Goal: Find specific page/section: Find specific page/section

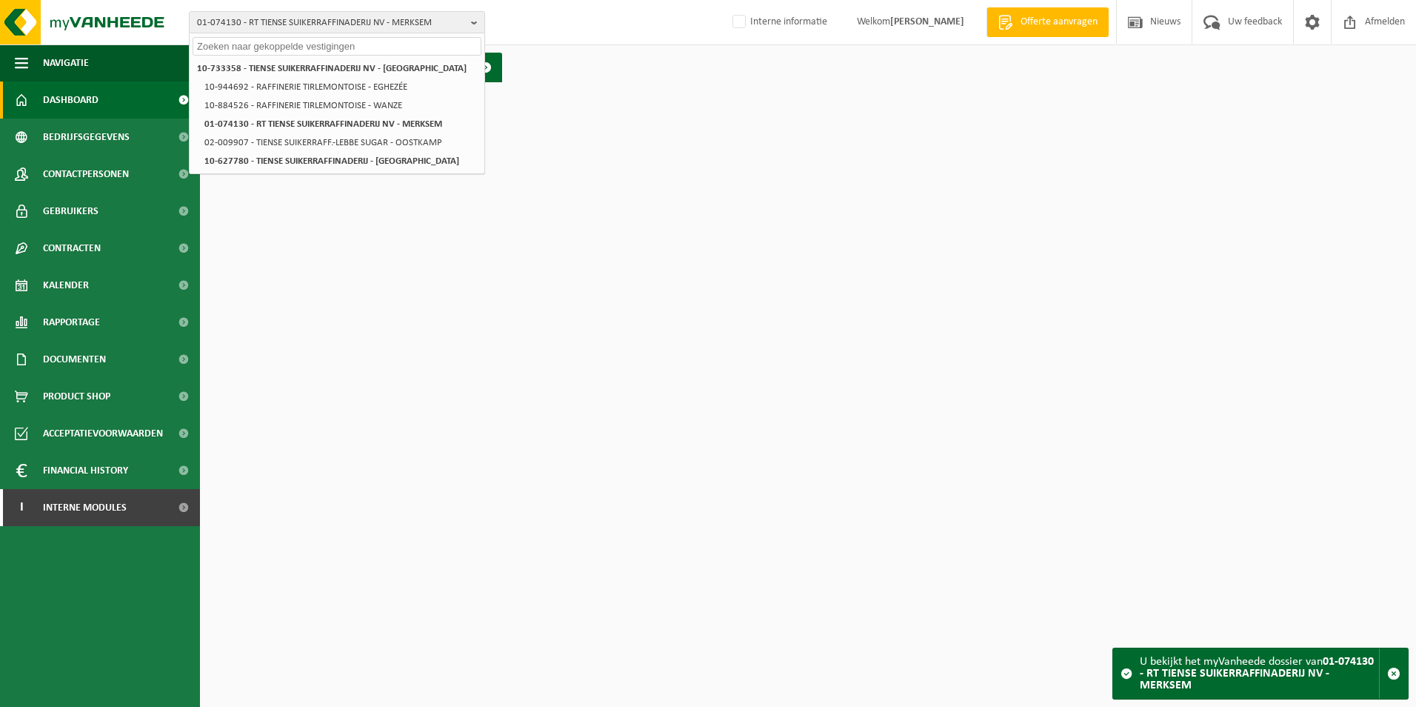
click at [534, 319] on html "01-074130 - RT TIENSE SUIKERRAFFINADERIJ NV - MERKSEM 10-733358 - TIENSE SUIKER…" at bounding box center [708, 353] width 1416 height 707
click at [237, 15] on span "01-074130 - RT TIENSE SUIKERRAFFINADERIJ NV - MERKSEM" at bounding box center [331, 23] width 268 height 22
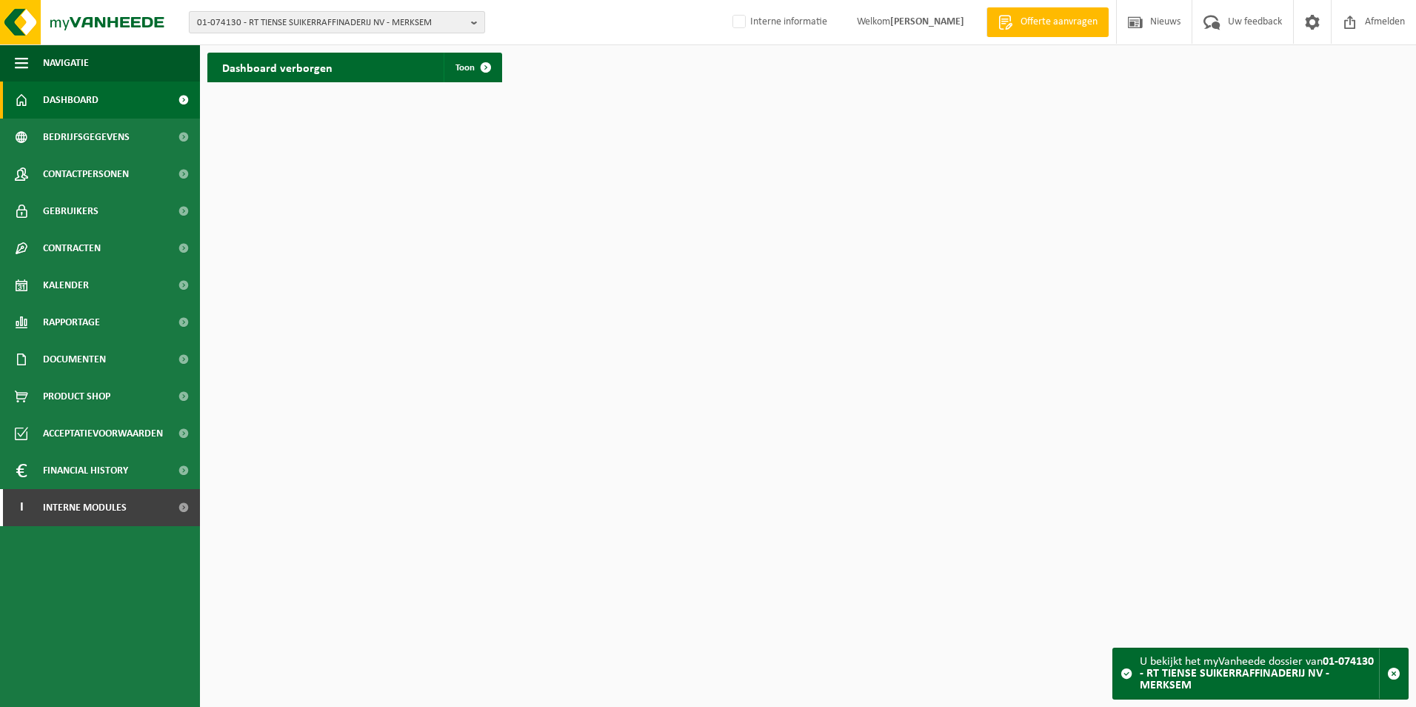
click at [278, 21] on span "01-074130 - RT TIENSE SUIKERRAFFINADERIJ NV - MERKSEM" at bounding box center [331, 23] width 268 height 22
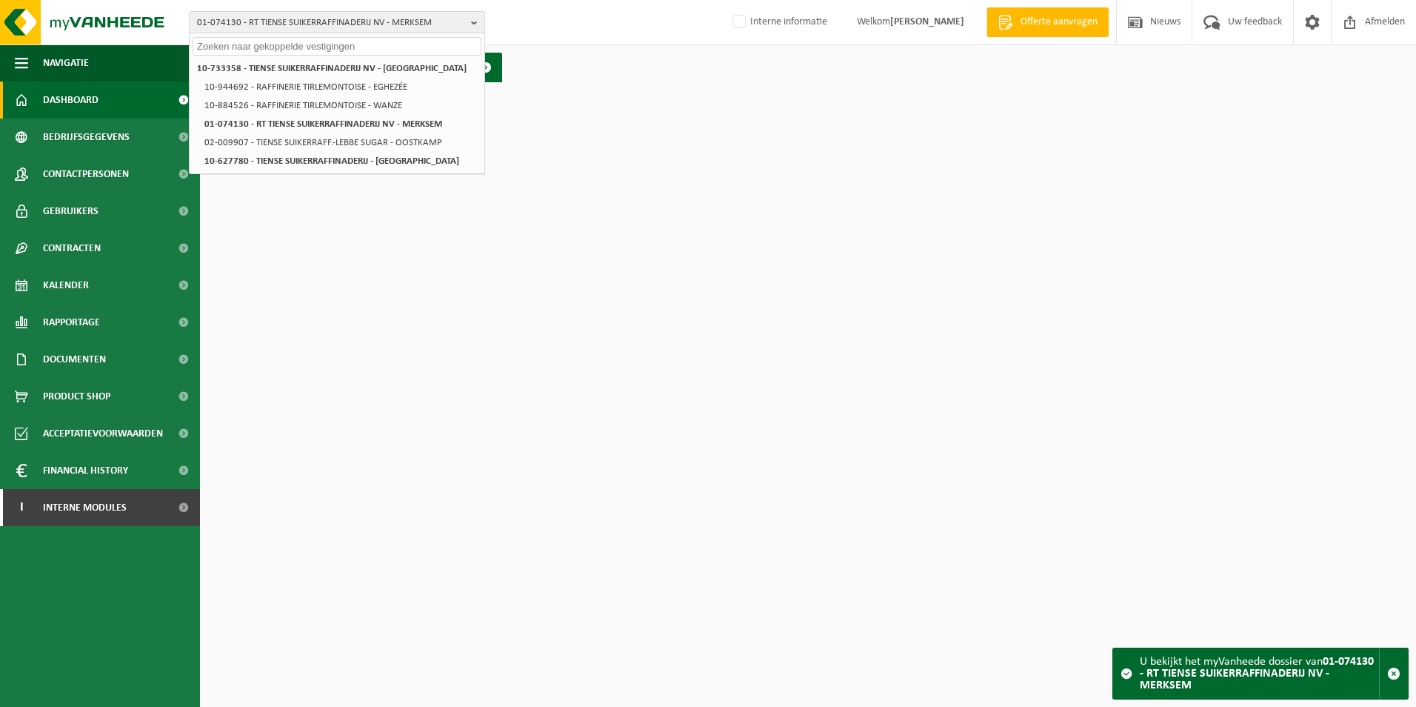
click at [305, 44] on input "text" at bounding box center [337, 46] width 289 height 19
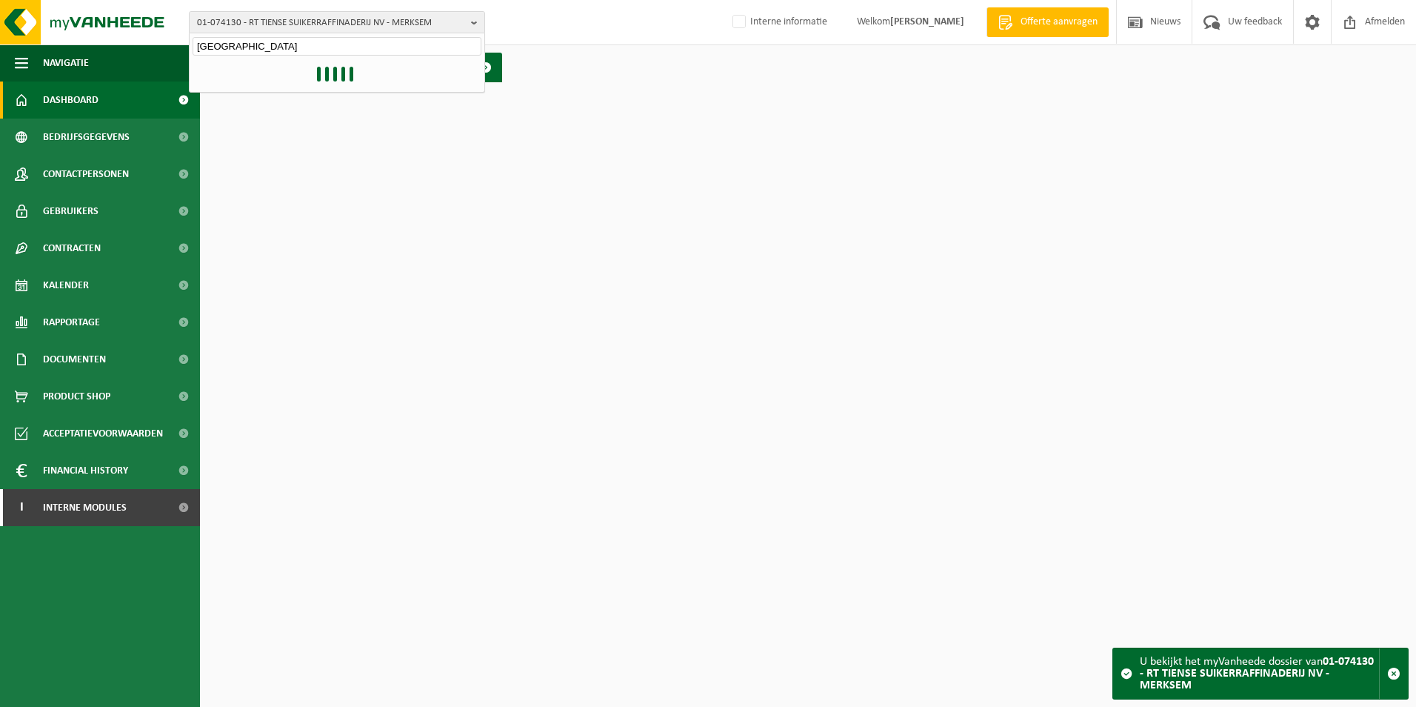
type input "kuwait"
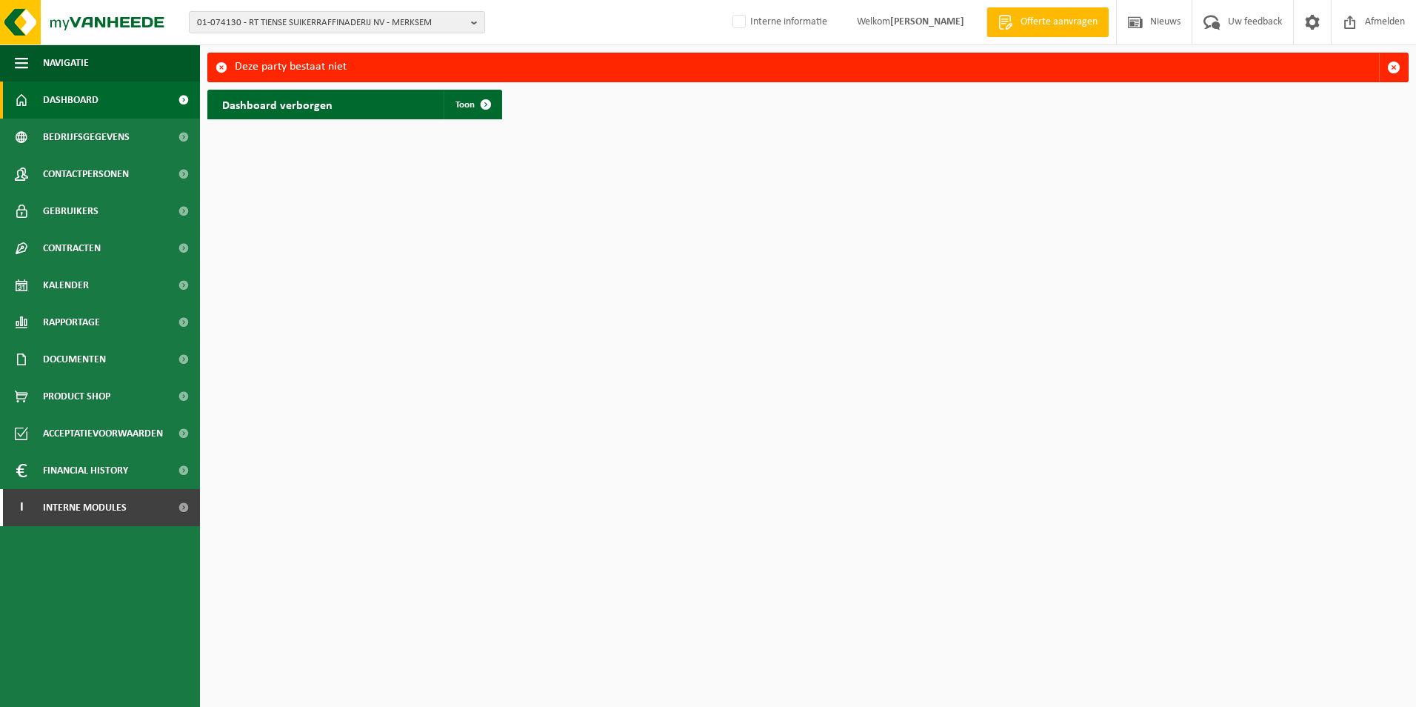
click at [1235, 447] on html "01-074130 - RT TIENSE SUIKERRAFFINADERIJ NV - MERKSEM 10-733358 - TIENSE SUIKER…" at bounding box center [708, 353] width 1416 height 707
click at [347, 24] on span "01-074130 - RT TIENSE SUIKERRAFFINADERIJ NV - MERKSEM" at bounding box center [331, 23] width 268 height 22
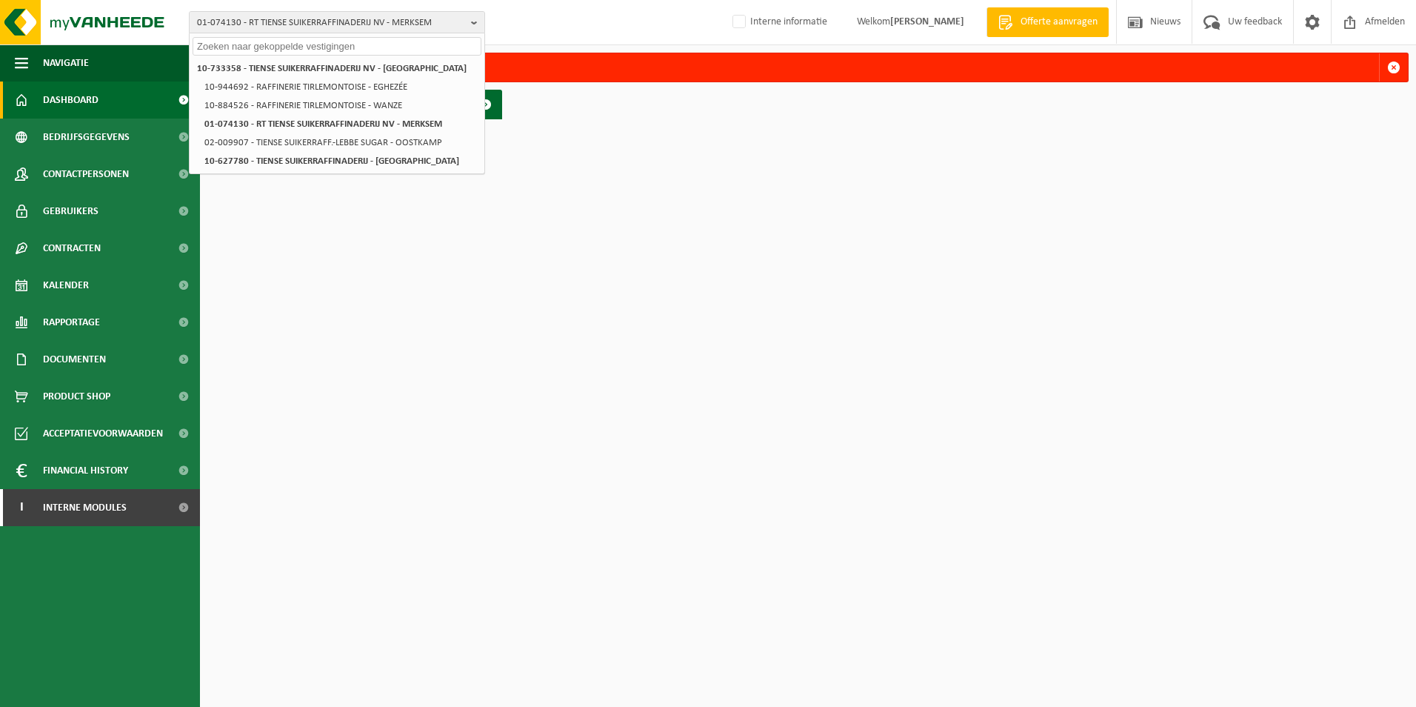
click at [337, 39] on input "text" at bounding box center [337, 46] width 289 height 19
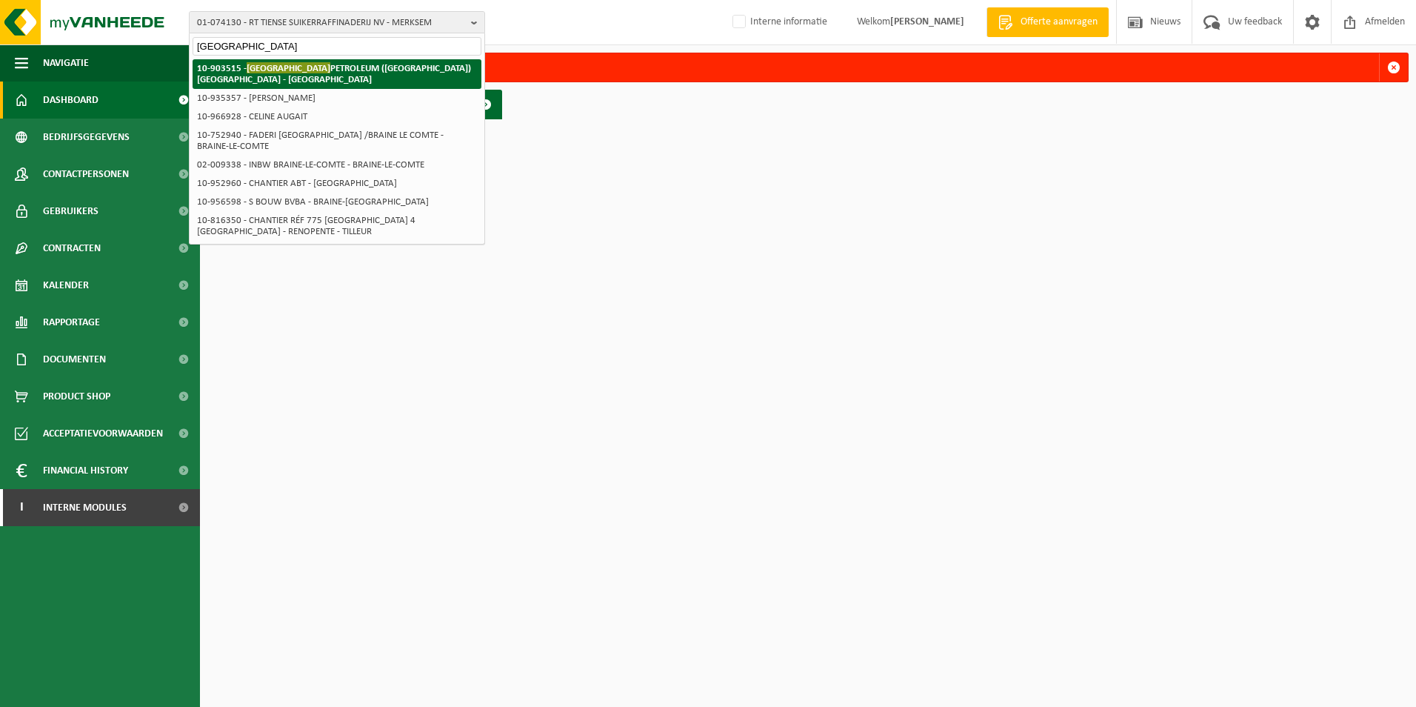
type input "kuwait"
click at [329, 66] on strong "10-903515 - KUWAIT PETROLEUM (BELGIUM) NV - ANTWERPEN" at bounding box center [334, 73] width 274 height 22
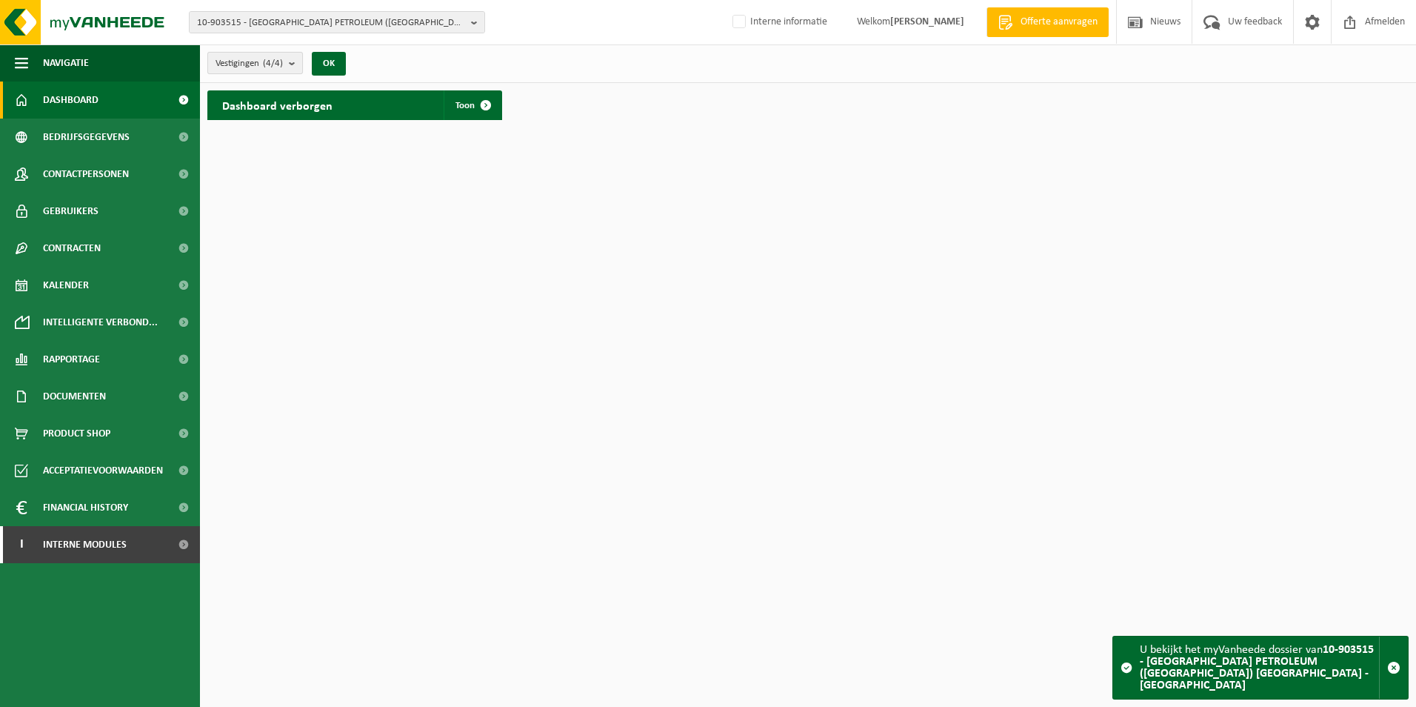
click at [292, 62] on b "submit" at bounding box center [295, 63] width 13 height 21
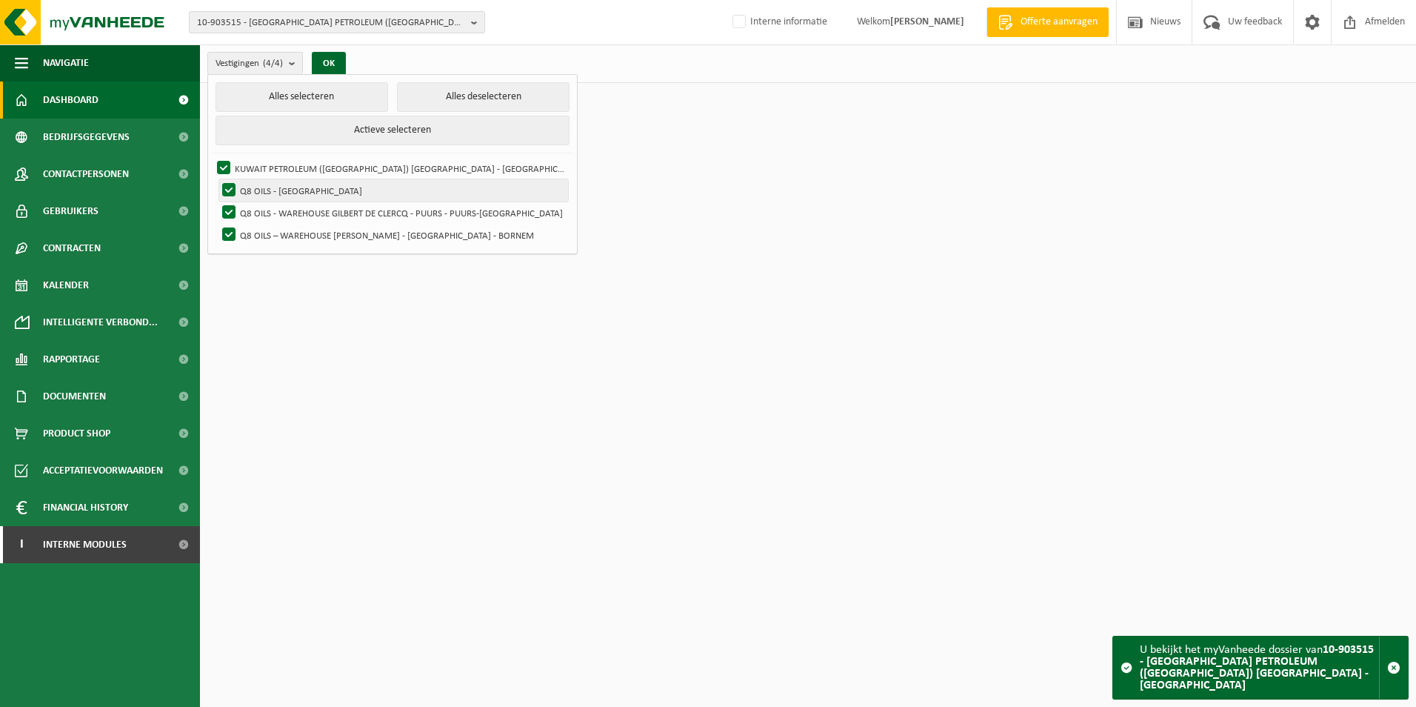
drag, startPoint x: 330, startPoint y: 184, endPoint x: 340, endPoint y: 181, distance: 9.9
click at [330, 184] on label "Q8 OILS - [GEOGRAPHIC_DATA]" at bounding box center [393, 190] width 349 height 22
click at [217, 179] on input "Q8 OILS - [GEOGRAPHIC_DATA]" at bounding box center [216, 179] width 1 height 1
click at [286, 181] on label "Q8 OILS - [GEOGRAPHIC_DATA]" at bounding box center [393, 190] width 349 height 22
click at [217, 179] on input "Q8 OILS - [GEOGRAPHIC_DATA]" at bounding box center [216, 179] width 1 height 1
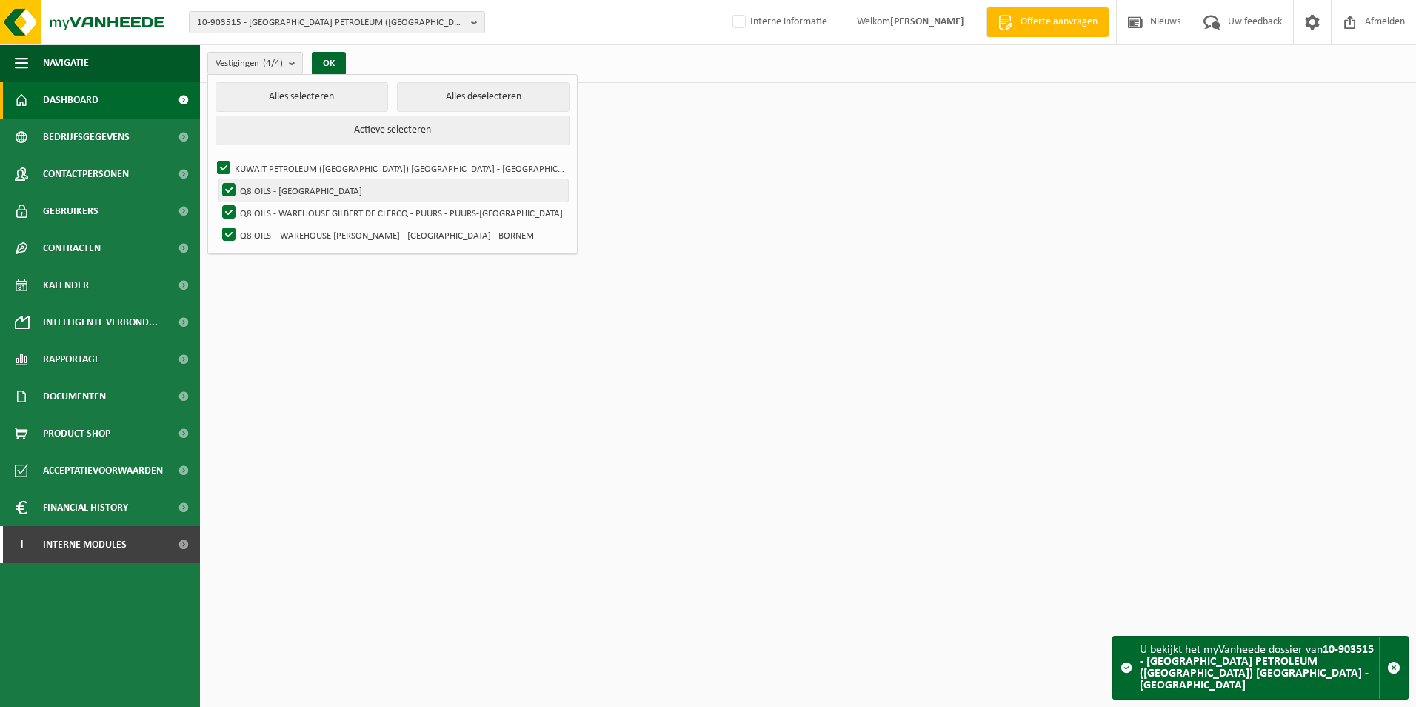
click at [282, 190] on label "Q8 OILS - [GEOGRAPHIC_DATA]" at bounding box center [393, 190] width 349 height 22
click at [217, 179] on input "Q8 OILS - [GEOGRAPHIC_DATA]" at bounding box center [216, 179] width 1 height 1
click at [282, 189] on label "Q8 OILS - [GEOGRAPHIC_DATA]" at bounding box center [393, 190] width 349 height 22
click at [217, 179] on input "Q8 OILS - [GEOGRAPHIC_DATA]" at bounding box center [216, 179] width 1 height 1
checkbox input "true"
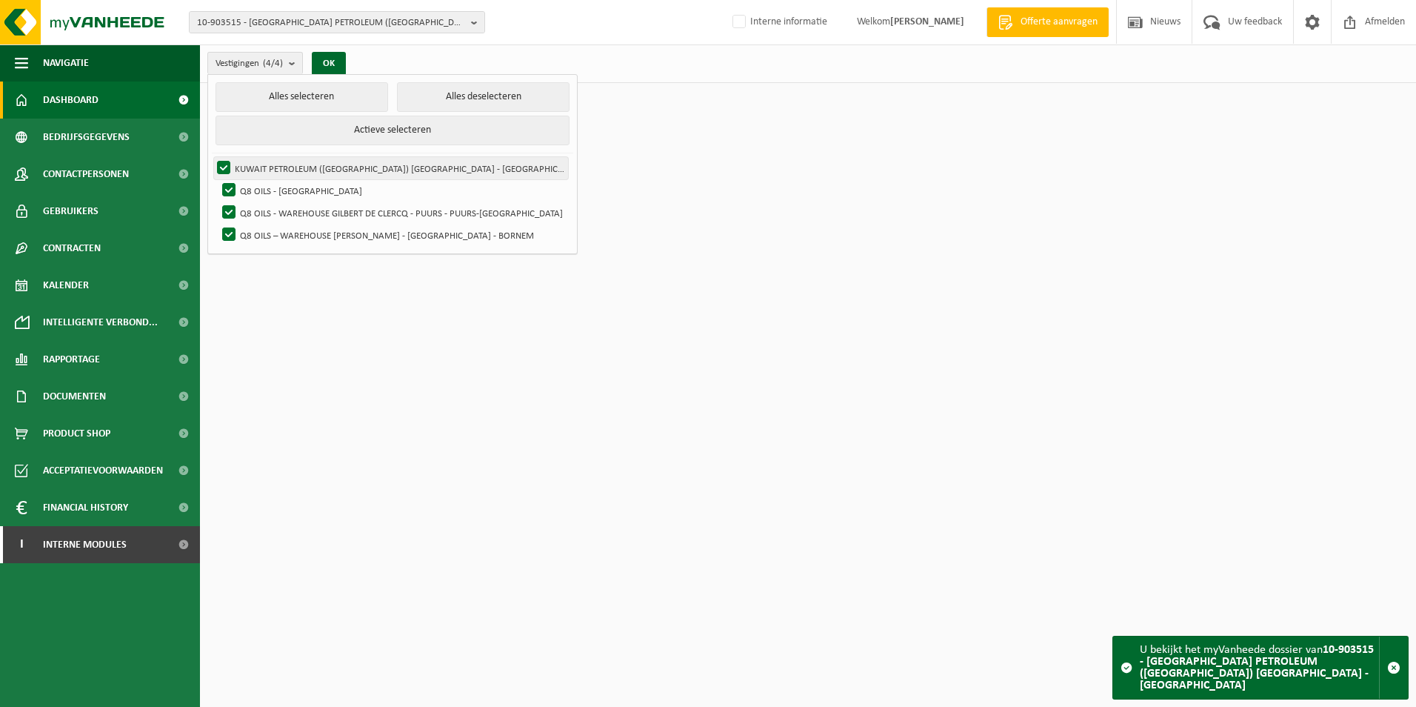
click at [221, 165] on label "KUWAIT PETROLEUM (BELGIUM) NV - ANTWERPEN" at bounding box center [391, 168] width 354 height 22
click at [212, 157] on input "KUWAIT PETROLEUM (BELGIUM) NV - ANTWERPEN" at bounding box center [211, 156] width 1 height 1
checkbox input "false"
click at [231, 187] on label "Q8 OILS - [GEOGRAPHIC_DATA]" at bounding box center [393, 190] width 349 height 22
click at [217, 179] on input "Q8 OILS - ANTWERPEN" at bounding box center [216, 179] width 1 height 1
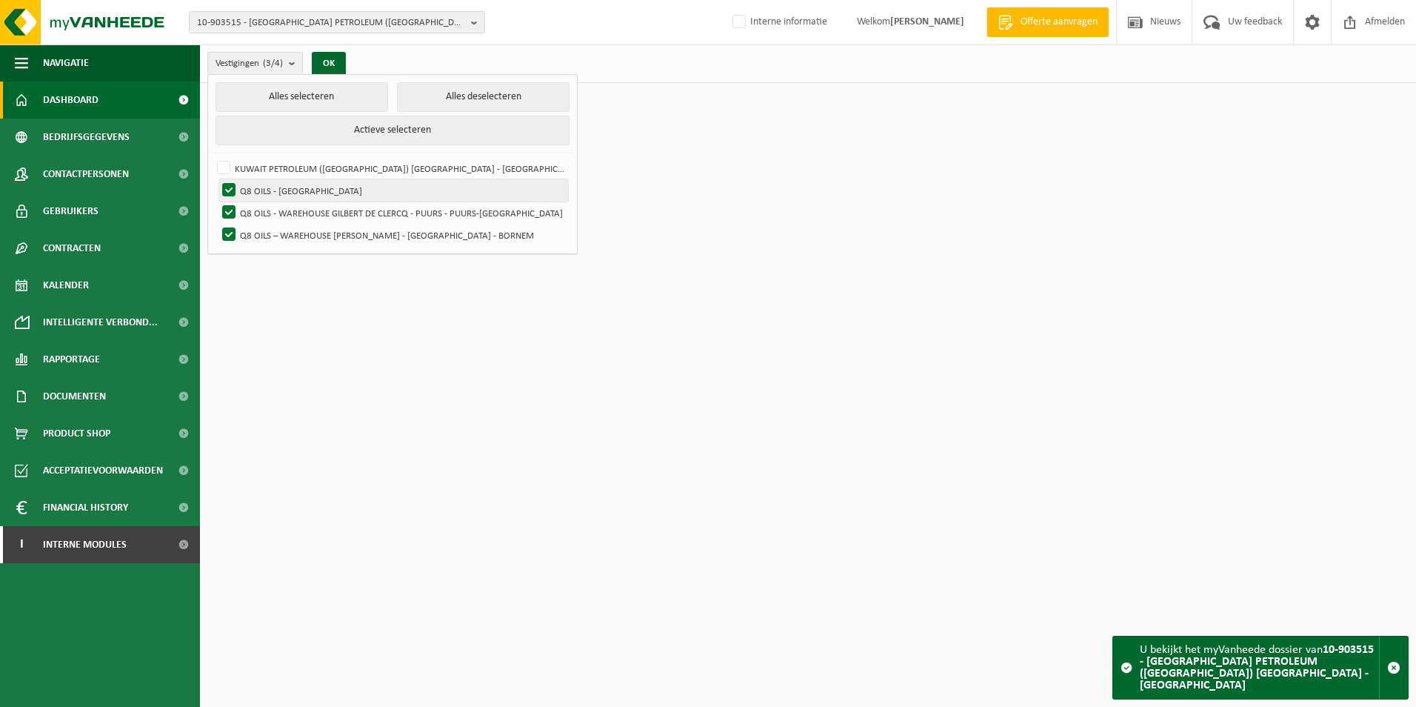
checkbox input "false"
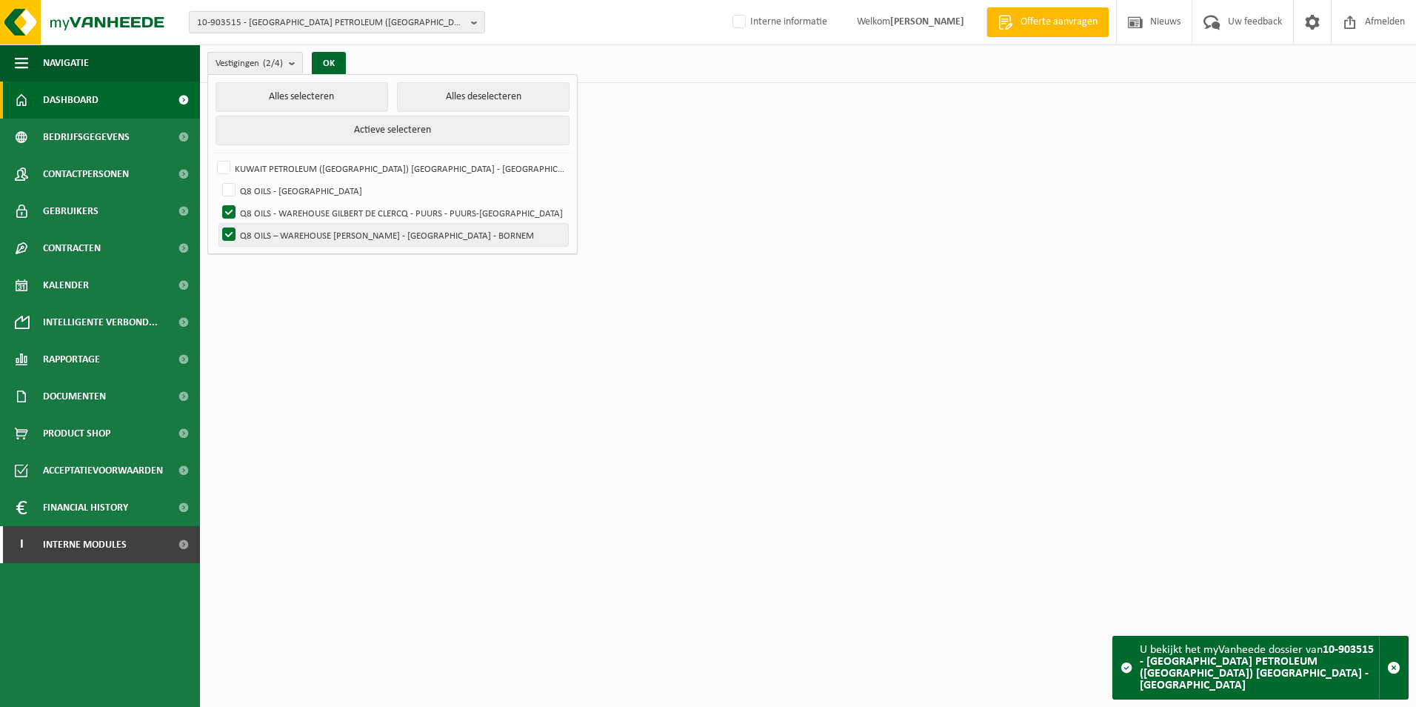
drag, startPoint x: 228, startPoint y: 201, endPoint x: 232, endPoint y: 224, distance: 24.0
click at [229, 205] on label "Q8 OILS - WAREHOUSE GILBERT DE CLERCQ - PUURS - PUURS-SINT-AMANDS" at bounding box center [393, 212] width 349 height 22
click at [217, 201] on input "Q8 OILS - WAREHOUSE GILBERT DE CLERCQ - PUURS - PUURS-SINT-AMANDS" at bounding box center [216, 201] width 1 height 1
checkbox input "false"
drag, startPoint x: 231, startPoint y: 227, endPoint x: 267, endPoint y: 207, distance: 41.1
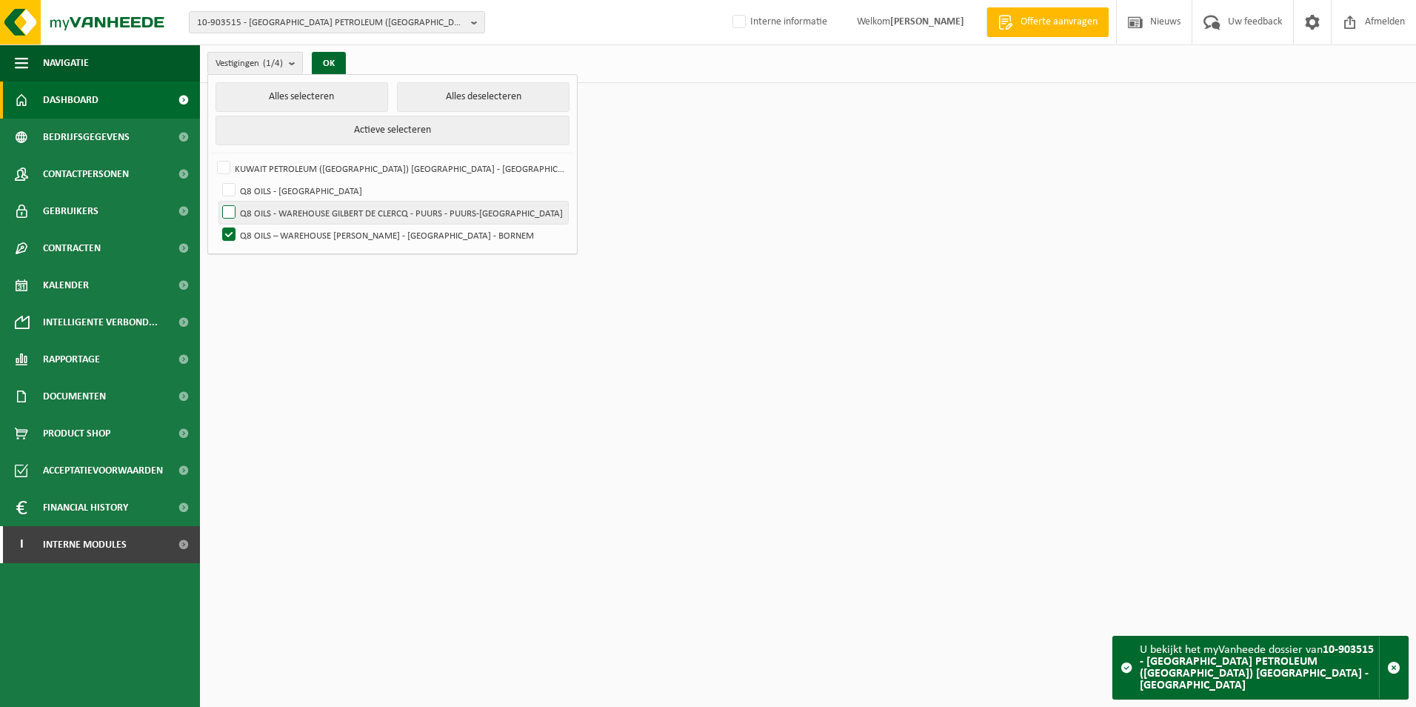
click at [230, 227] on label "Q8 OILS – WAREHOUSE GILBERT DE CLERCQ - BORNEM - BORNEM" at bounding box center [393, 235] width 349 height 22
click at [217, 224] on input "Q8 OILS – WAREHOUSE GILBERT DE CLERCQ - BORNEM - BORNEM" at bounding box center [216, 223] width 1 height 1
checkbox input "false"
click at [299, 191] on label "Q8 OILS - ANTWERPEN" at bounding box center [393, 190] width 349 height 22
click at [217, 179] on input "Q8 OILS - ANTWERPEN" at bounding box center [216, 179] width 1 height 1
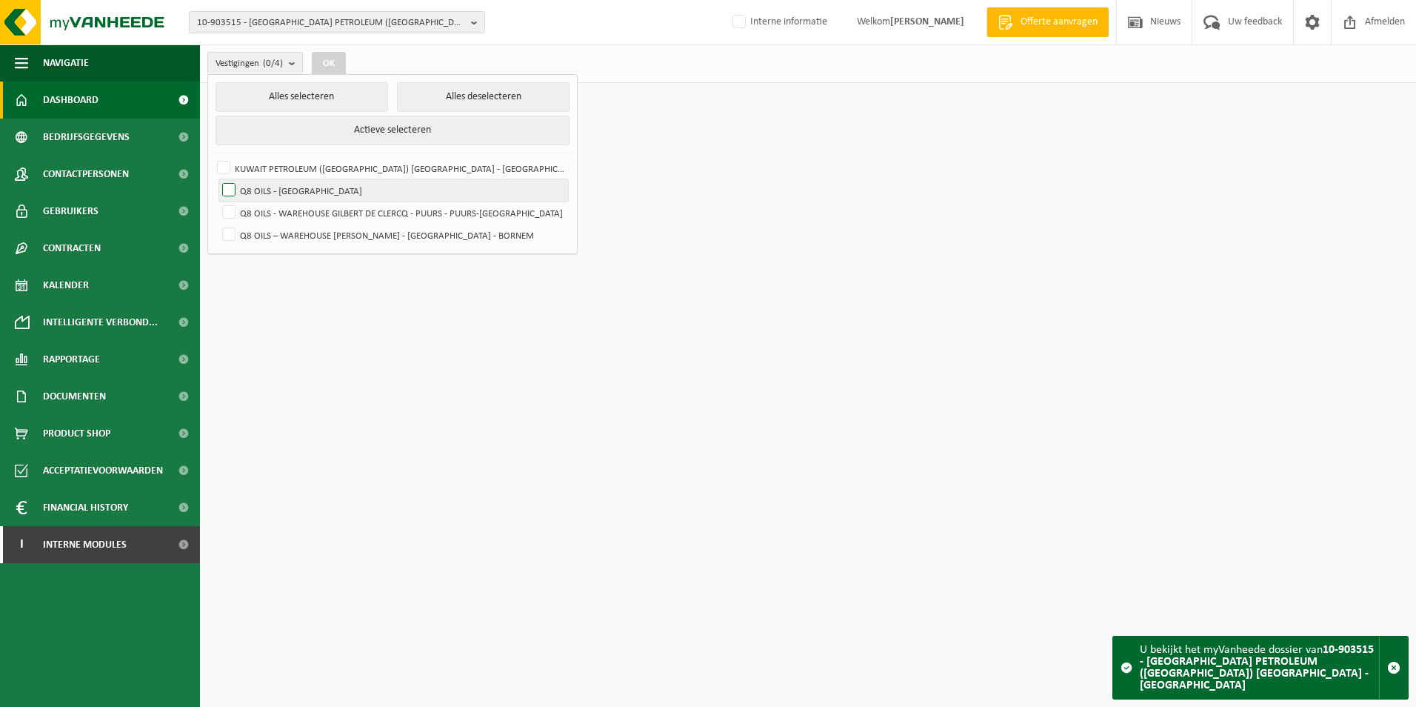
checkbox input "true"
click at [327, 64] on button "OK" at bounding box center [329, 64] width 34 height 24
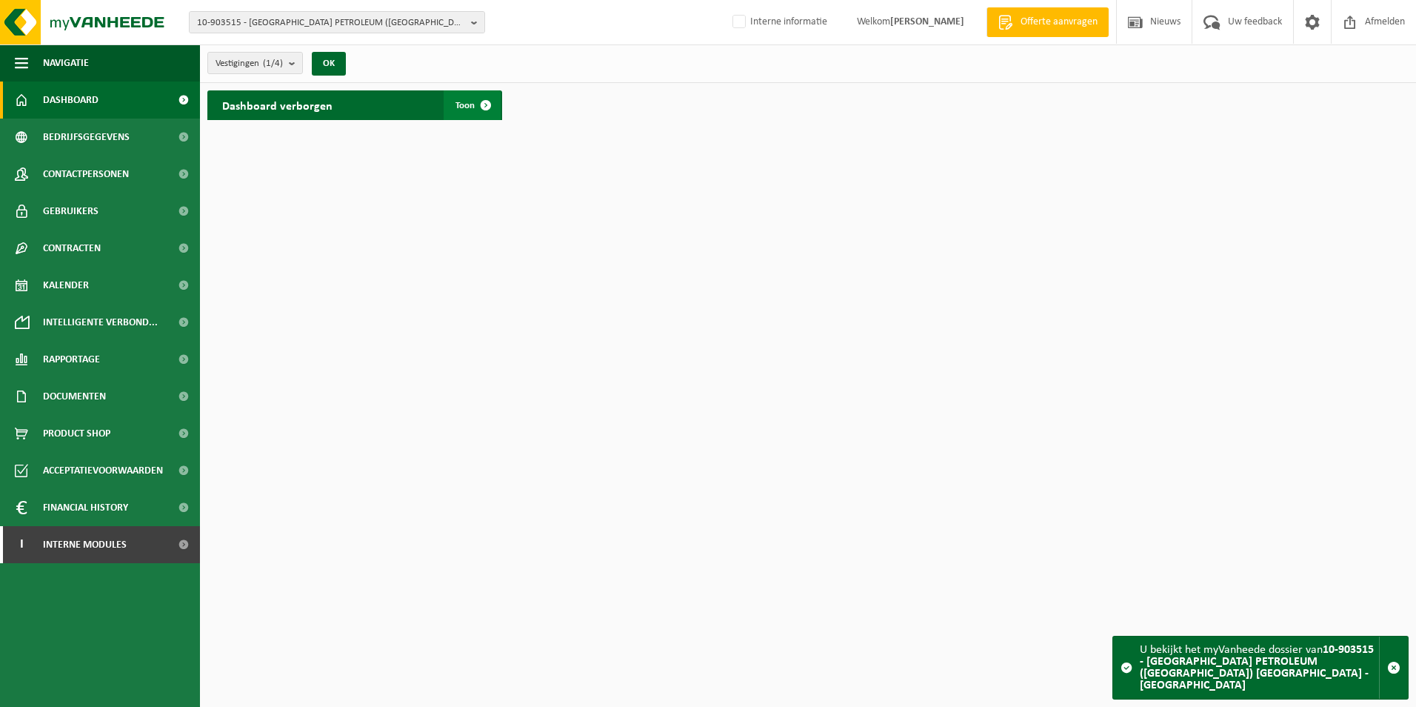
click at [484, 104] on span at bounding box center [486, 105] width 30 height 30
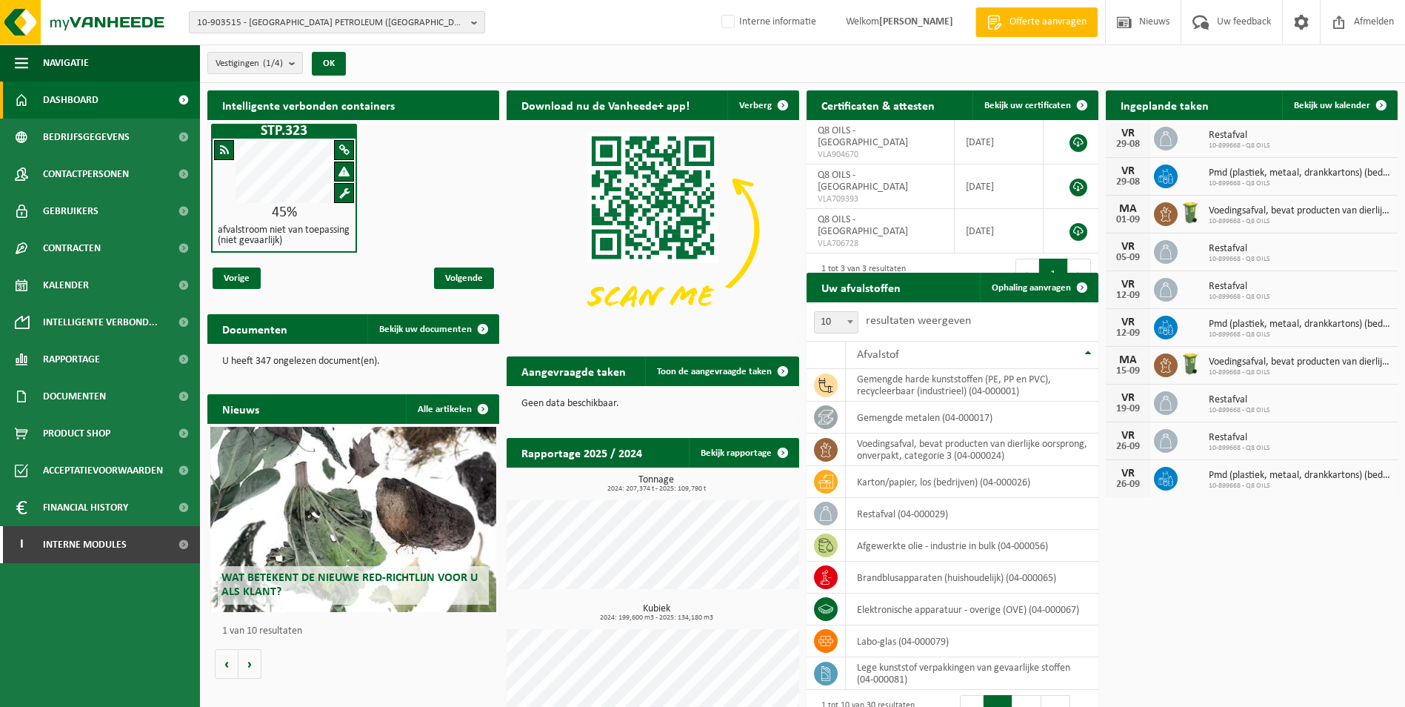
click at [467, 21] on button "10-903515 - [GEOGRAPHIC_DATA] PETROLEUM ([GEOGRAPHIC_DATA]) [GEOGRAPHIC_DATA] -…" at bounding box center [337, 22] width 296 height 22
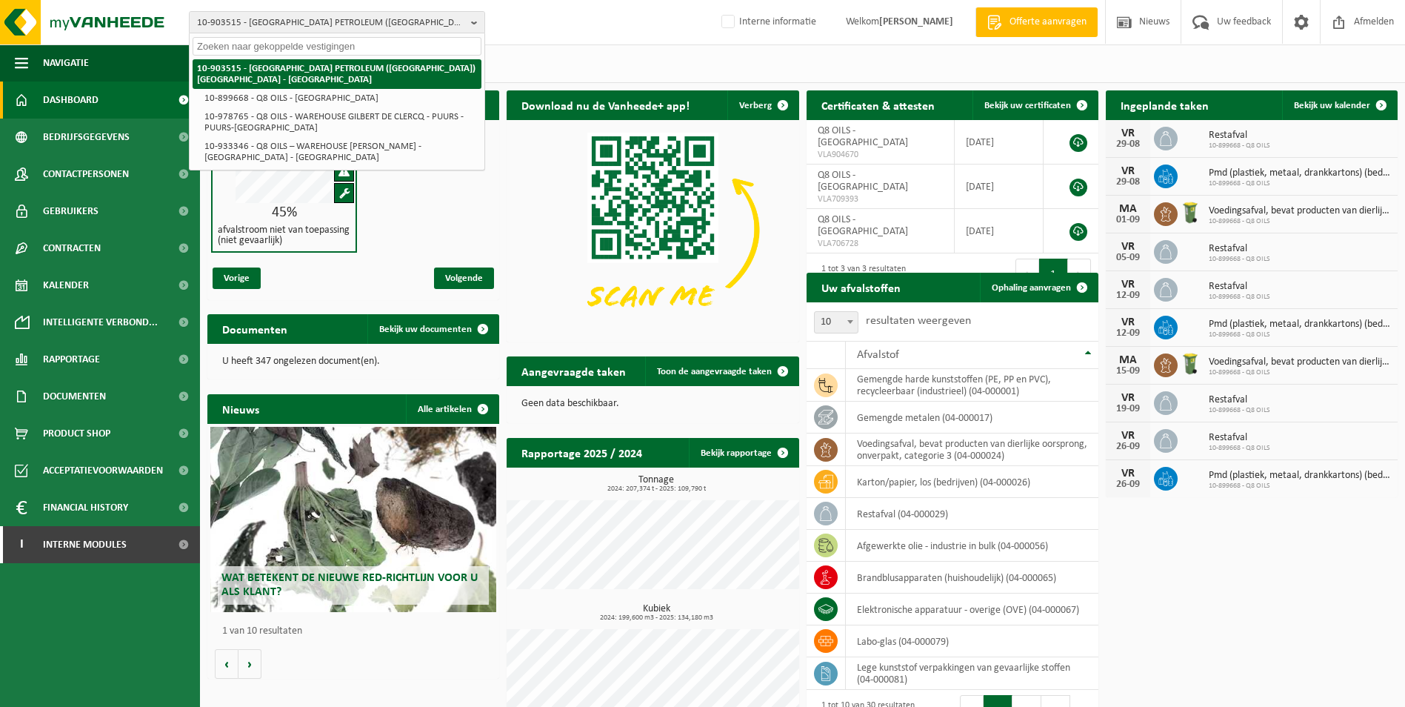
click at [261, 70] on strong "10-903515 - [GEOGRAPHIC_DATA] PETROLEUM ([GEOGRAPHIC_DATA]) [GEOGRAPHIC_DATA] -…" at bounding box center [336, 74] width 279 height 21
click at [356, 66] on strong "10-903515 - [GEOGRAPHIC_DATA] PETROLEUM ([GEOGRAPHIC_DATA]) [GEOGRAPHIC_DATA] -…" at bounding box center [336, 74] width 279 height 21
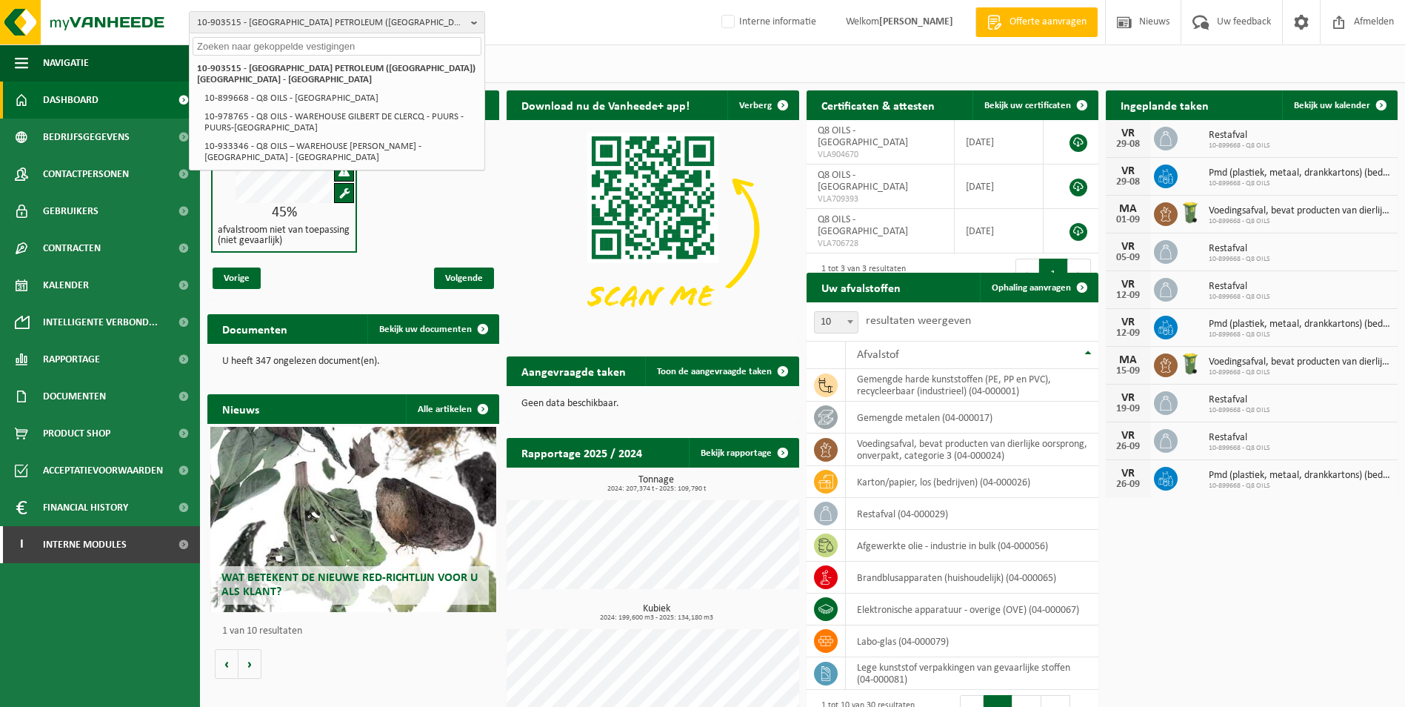
click at [580, 27] on div "10-903515 - KUWAIT PETROLEUM (BELGIUM) NV - ANTWERPEN 10-903515 - KUWAIT PETROL…" at bounding box center [702, 22] width 1405 height 45
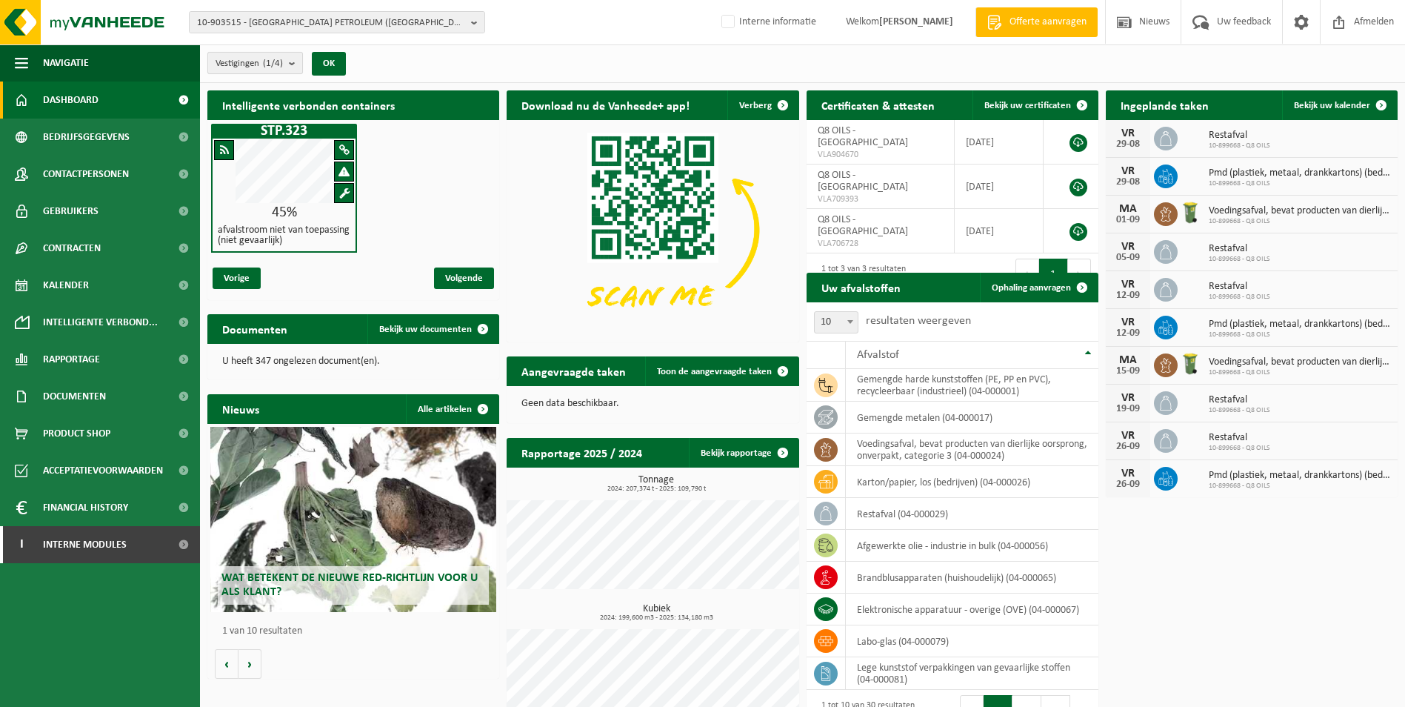
click at [299, 60] on b "submit" at bounding box center [295, 63] width 13 height 21
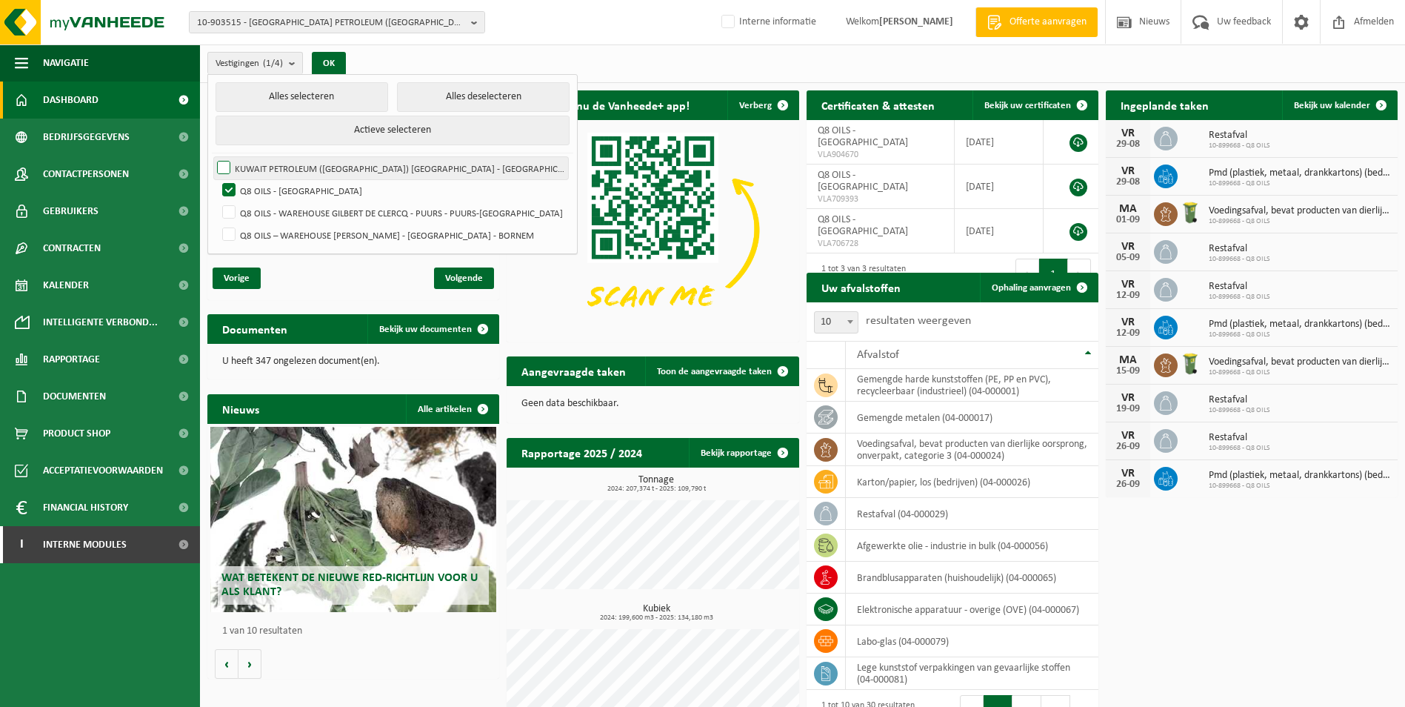
click at [224, 163] on label "KUWAIT PETROLEUM (BELGIUM) NV - ANTWERPEN" at bounding box center [391, 168] width 354 height 22
click at [212, 157] on input "KUWAIT PETROLEUM (BELGIUM) NV - ANTWERPEN" at bounding box center [211, 156] width 1 height 1
checkbox input "true"
click at [229, 216] on label "Q8 OILS - WAREHOUSE GILBERT DE CLERCQ - PUURS - PUURS-SINT-AMANDS" at bounding box center [393, 212] width 349 height 22
click at [217, 201] on input "Q8 OILS - WAREHOUSE GILBERT DE CLERCQ - PUURS - PUURS-SINT-AMANDS" at bounding box center [216, 201] width 1 height 1
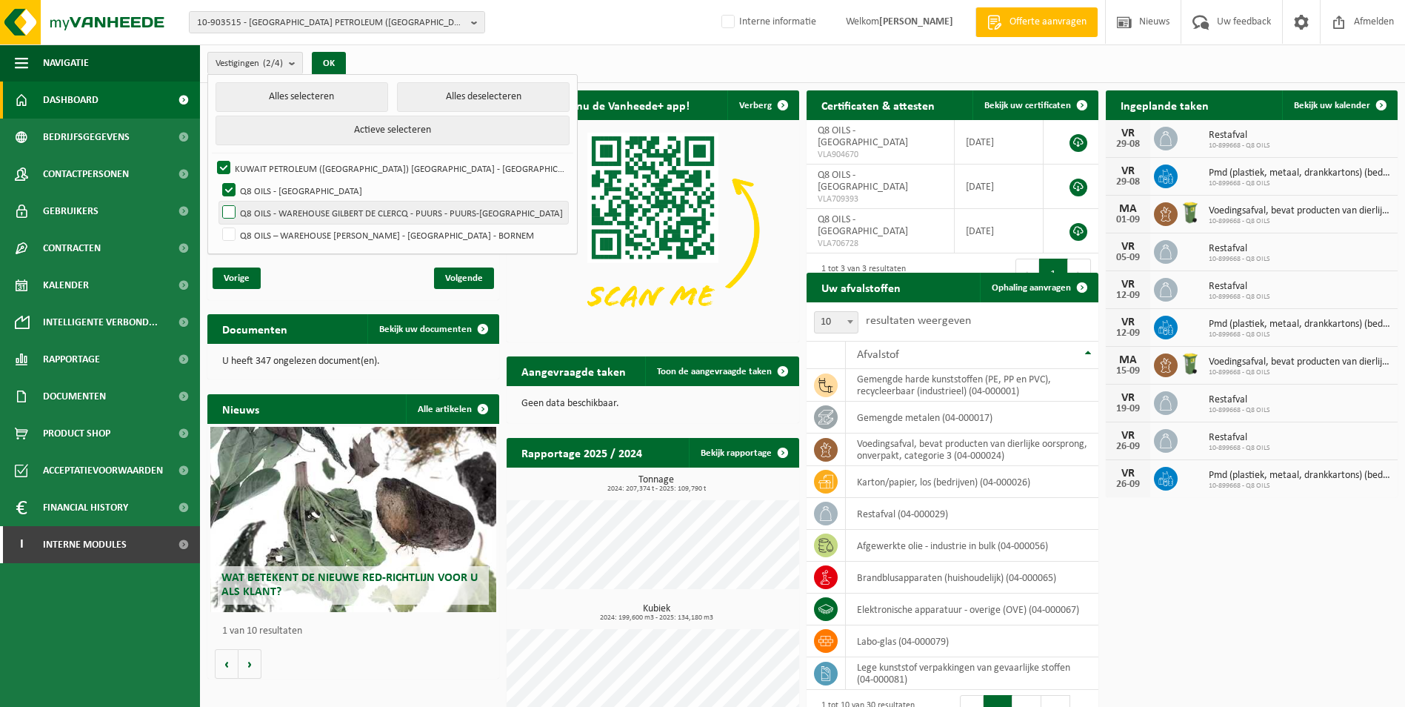
checkbox input "true"
click at [229, 241] on label "Q8 OILS – WAREHOUSE GILBERT DE CLERCQ - BORNEM - BORNEM" at bounding box center [393, 235] width 349 height 22
click at [217, 224] on input "Q8 OILS – WAREHOUSE GILBERT DE CLERCQ - BORNEM - BORNEM" at bounding box center [216, 223] width 1 height 1
checkbox input "true"
click at [340, 62] on button "OK" at bounding box center [329, 64] width 34 height 24
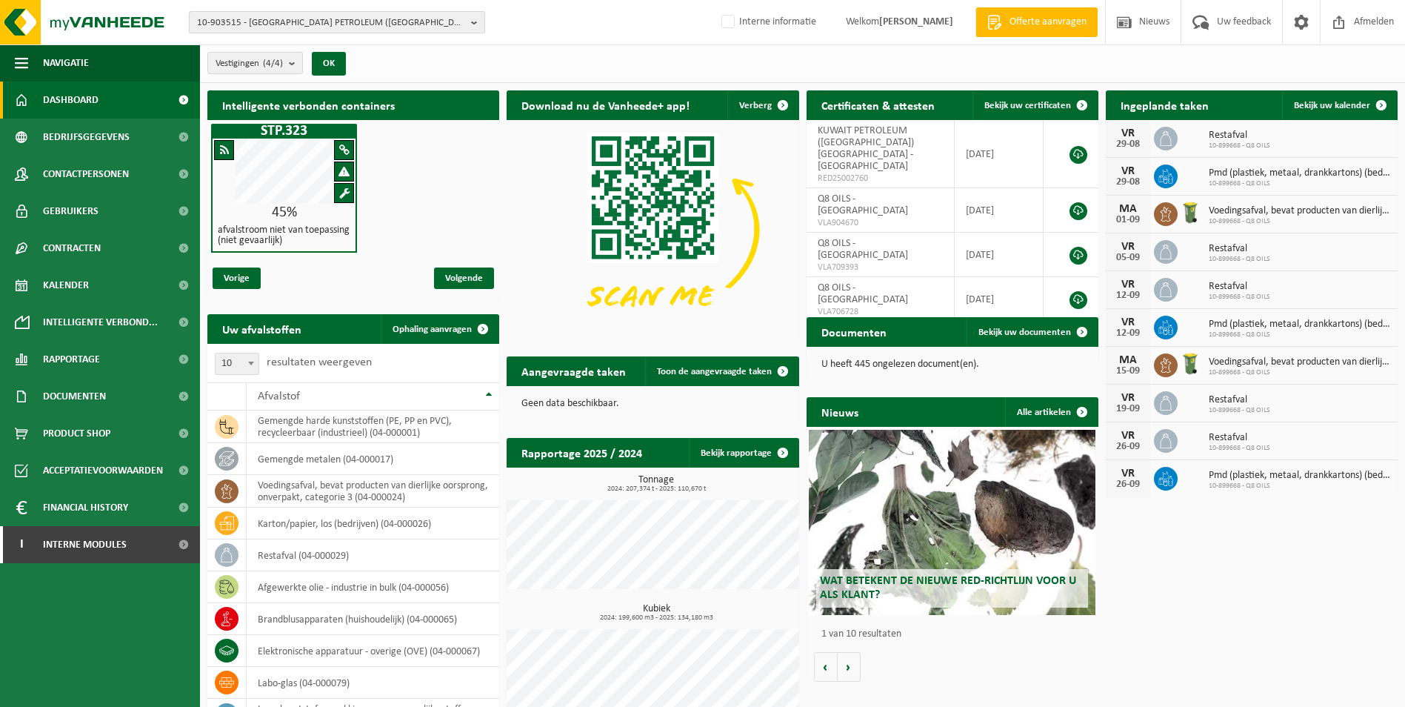
click at [479, 17] on b "button" at bounding box center [477, 22] width 13 height 21
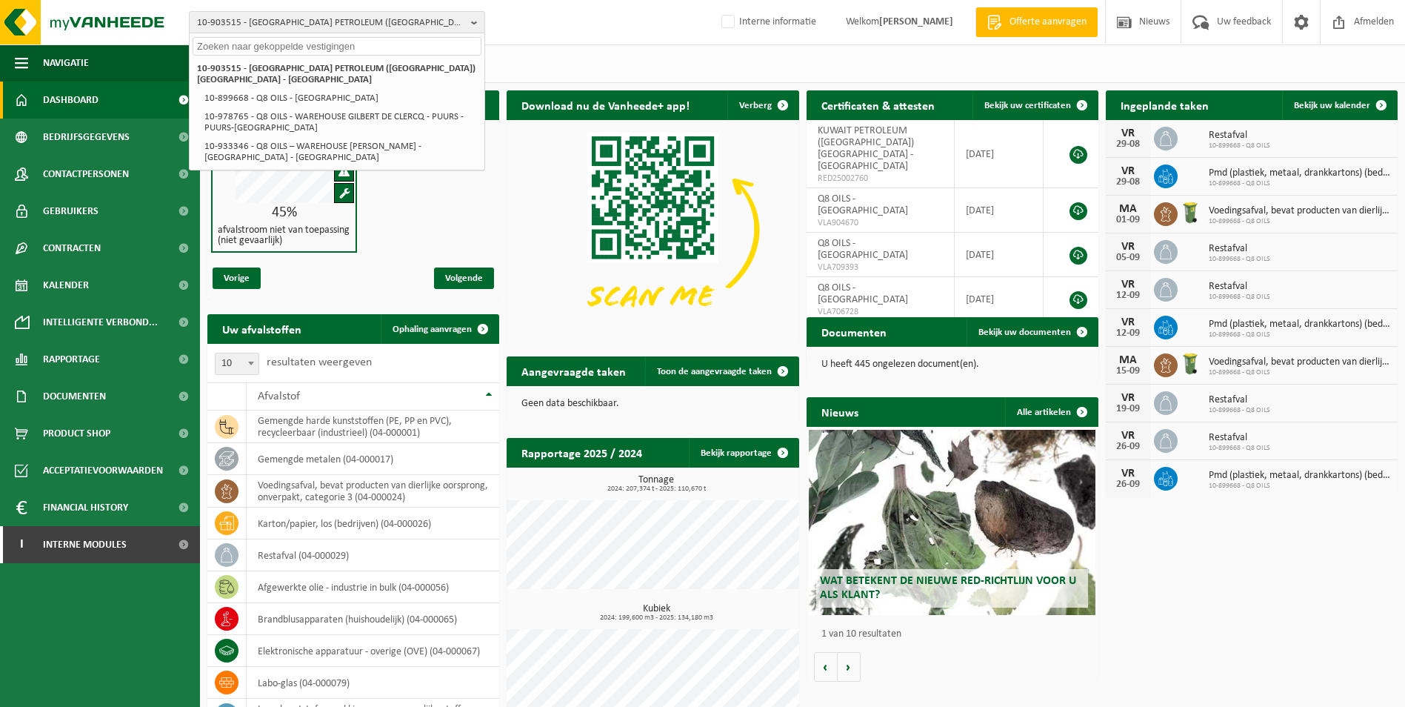
click at [604, 56] on div "Vestigingen (4/4) Alles selecteren Alles deselecteren Actieve selecteren KUWAIT…" at bounding box center [802, 63] width 1205 height 39
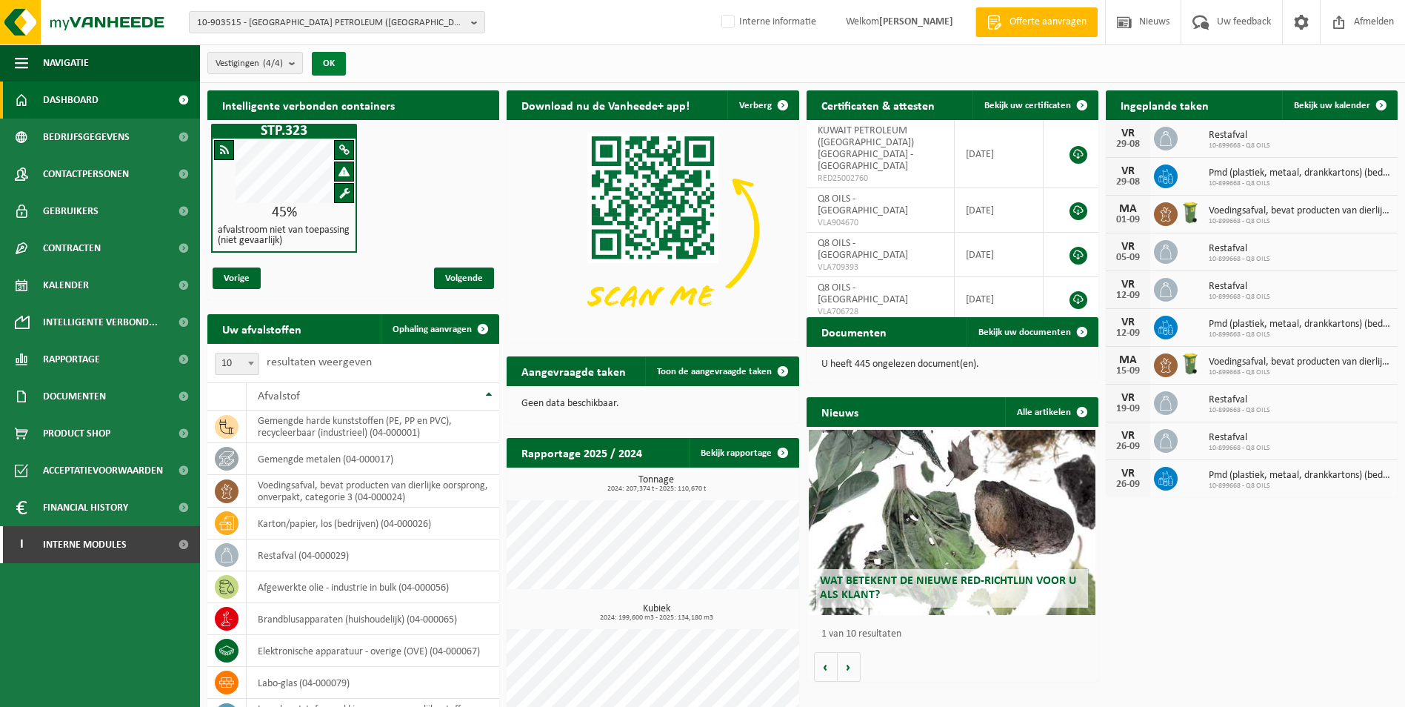
click at [324, 59] on button "OK" at bounding box center [329, 64] width 34 height 24
click at [243, 209] on div "45%" at bounding box center [284, 212] width 143 height 15
drag, startPoint x: 229, startPoint y: 228, endPoint x: 310, endPoint y: 234, distance: 81.7
click at [310, 234] on h4 "afvalstroom niet van toepassing (niet gevaarlijk)" at bounding box center [284, 235] width 133 height 21
click at [268, 238] on h4 "afvalstroom niet van toepassing (niet gevaarlijk)" at bounding box center [284, 235] width 133 height 21
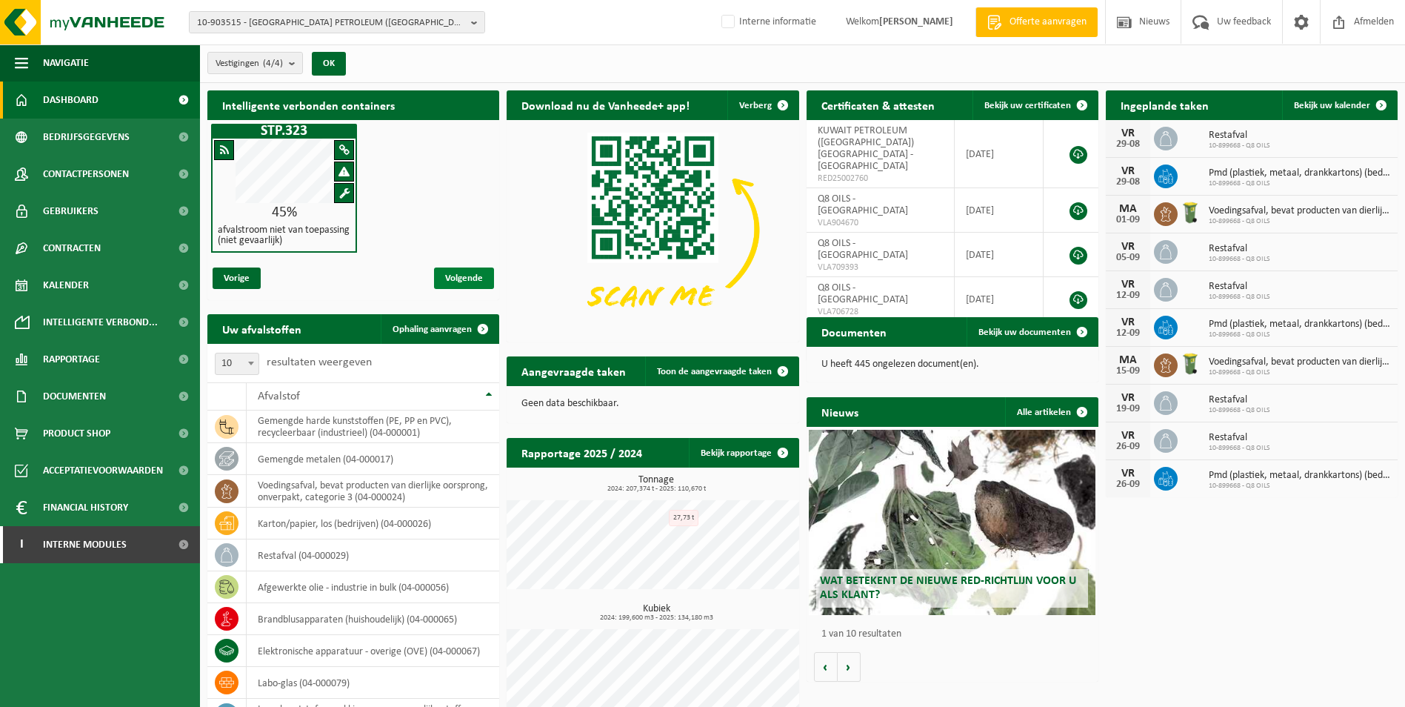
click at [477, 271] on span "Volgende" at bounding box center [464, 277] width 60 height 21
click at [474, 279] on span "Volgende" at bounding box center [464, 277] width 60 height 21
click at [235, 277] on span "Vorige" at bounding box center [237, 277] width 48 height 21
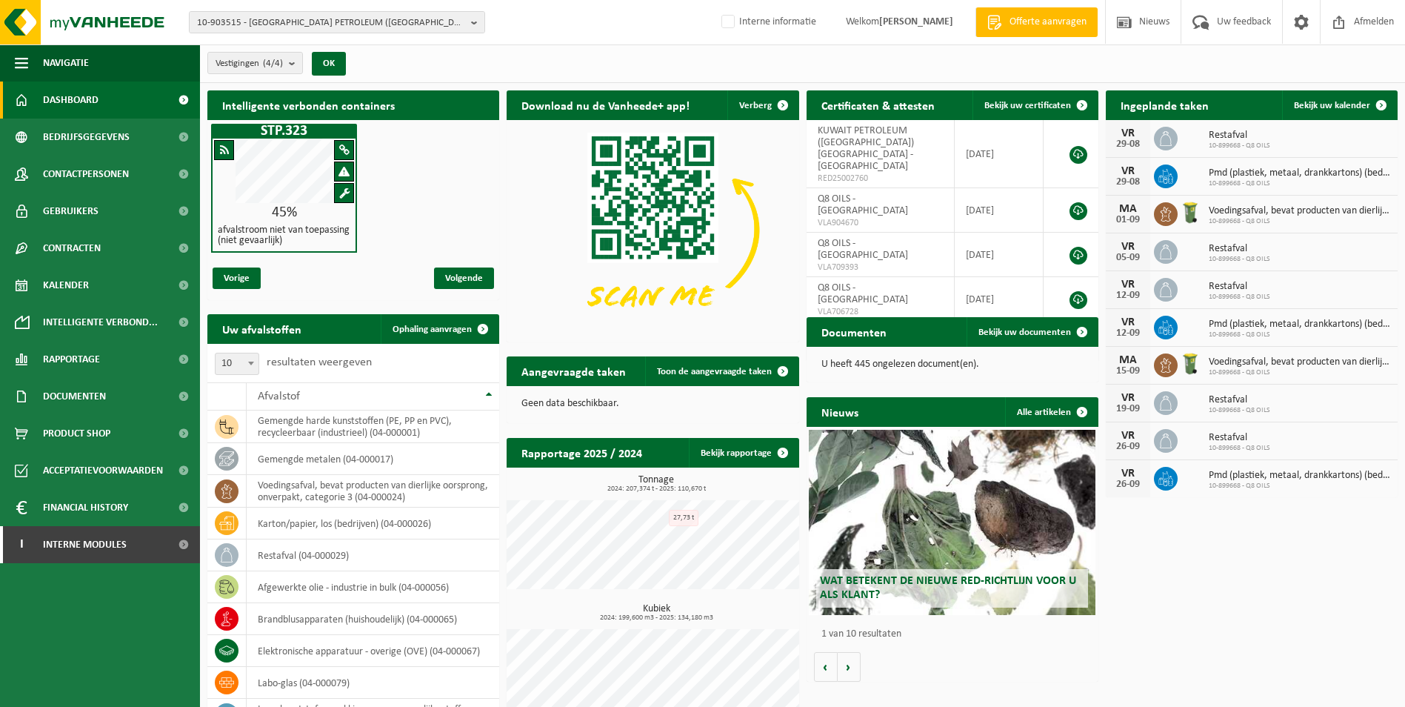
click at [383, 192] on div "STP.323 45% afvalstroom niet van toepassing (niet gevaarlijk)" at bounding box center [353, 188] width 292 height 136
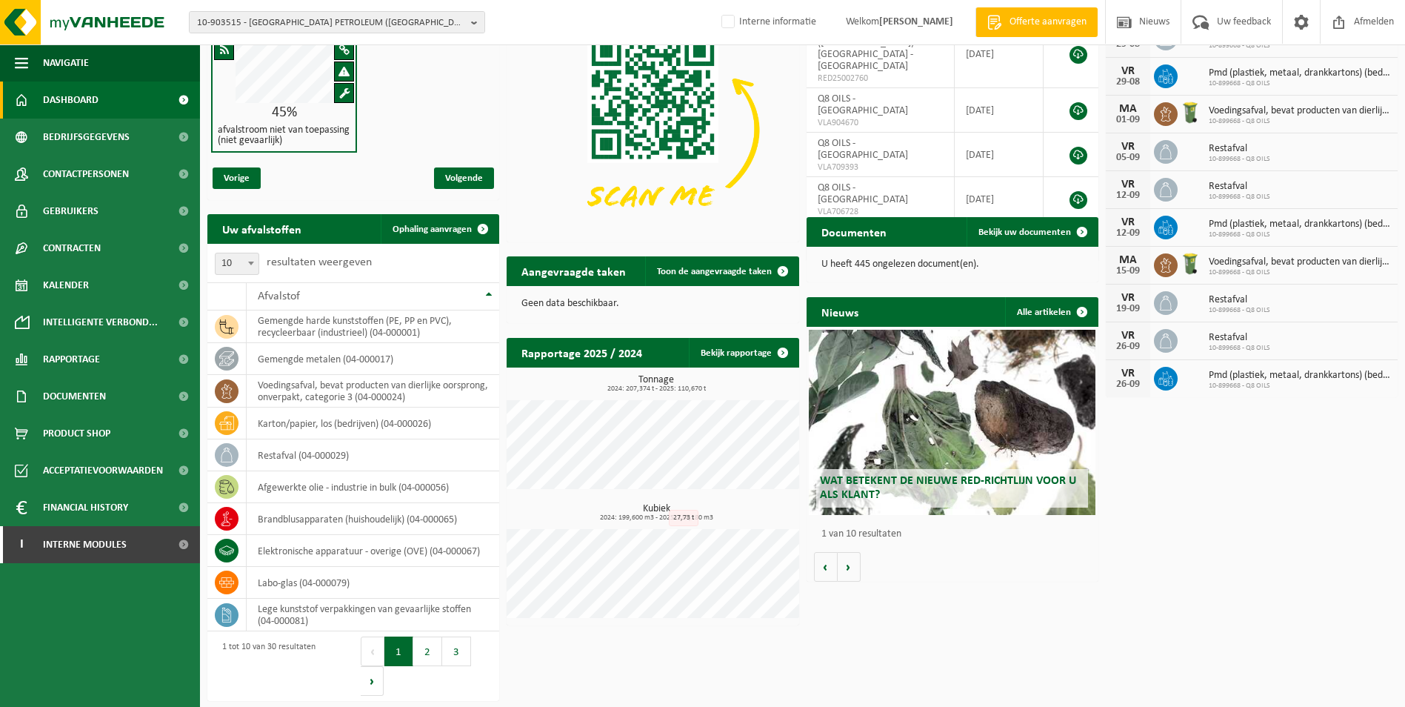
scroll to position [101, 0]
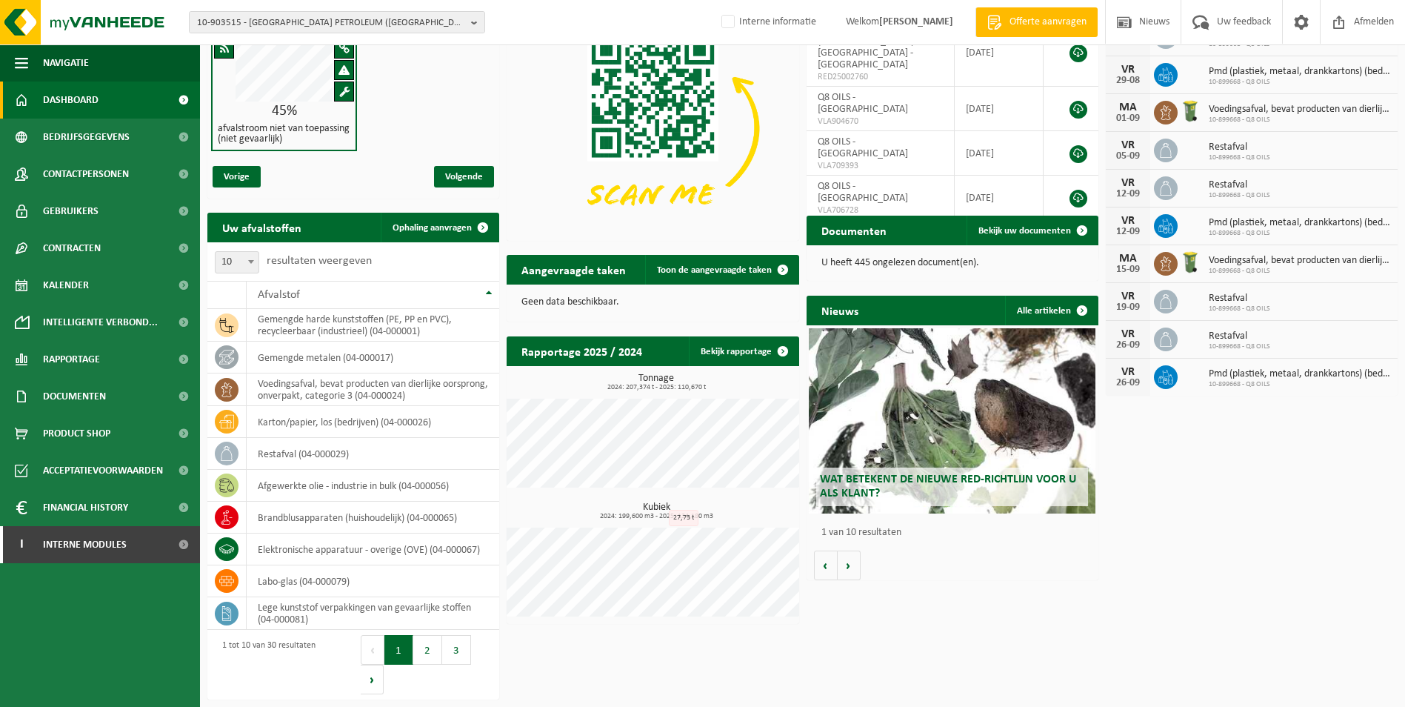
drag, startPoint x: 320, startPoint y: 224, endPoint x: 345, endPoint y: 230, distance: 25.9
click at [345, 230] on div "Uw afvalstoffen Ophaling aanvragen" at bounding box center [353, 228] width 292 height 30
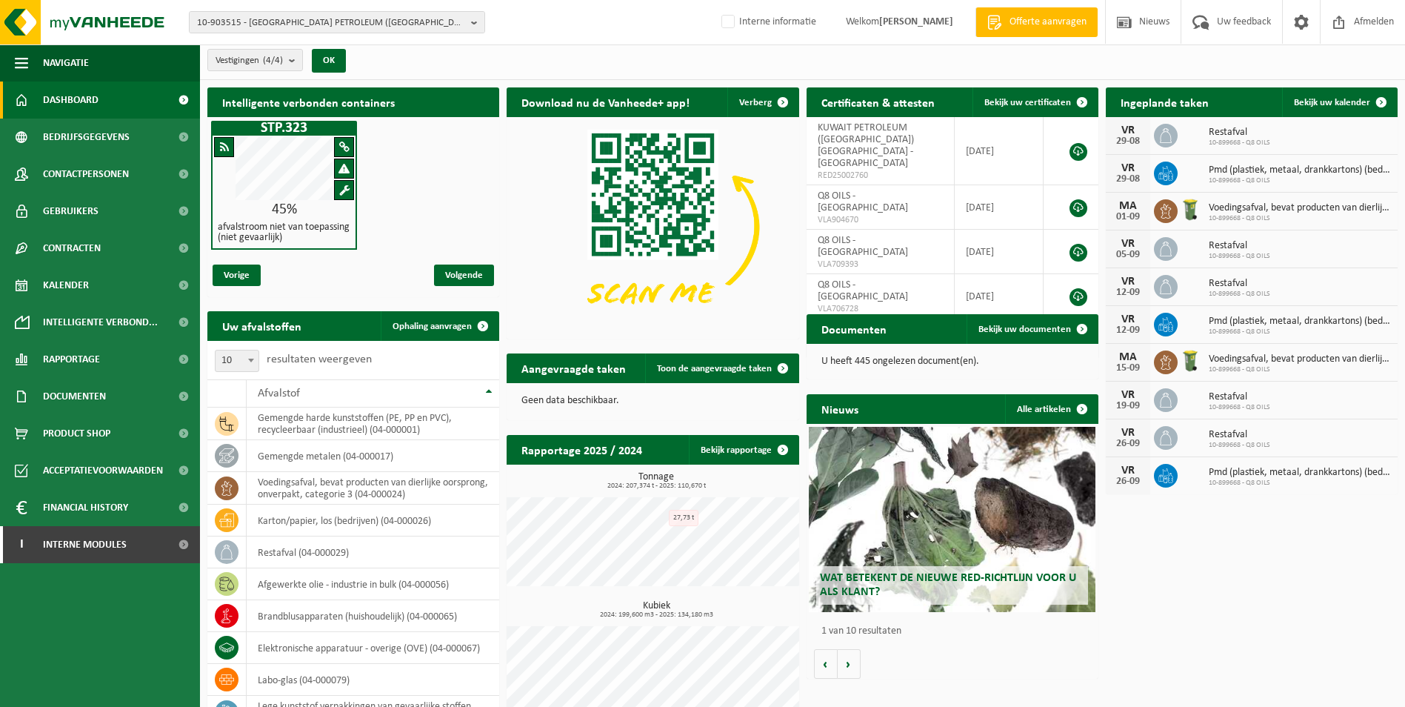
scroll to position [0, 0]
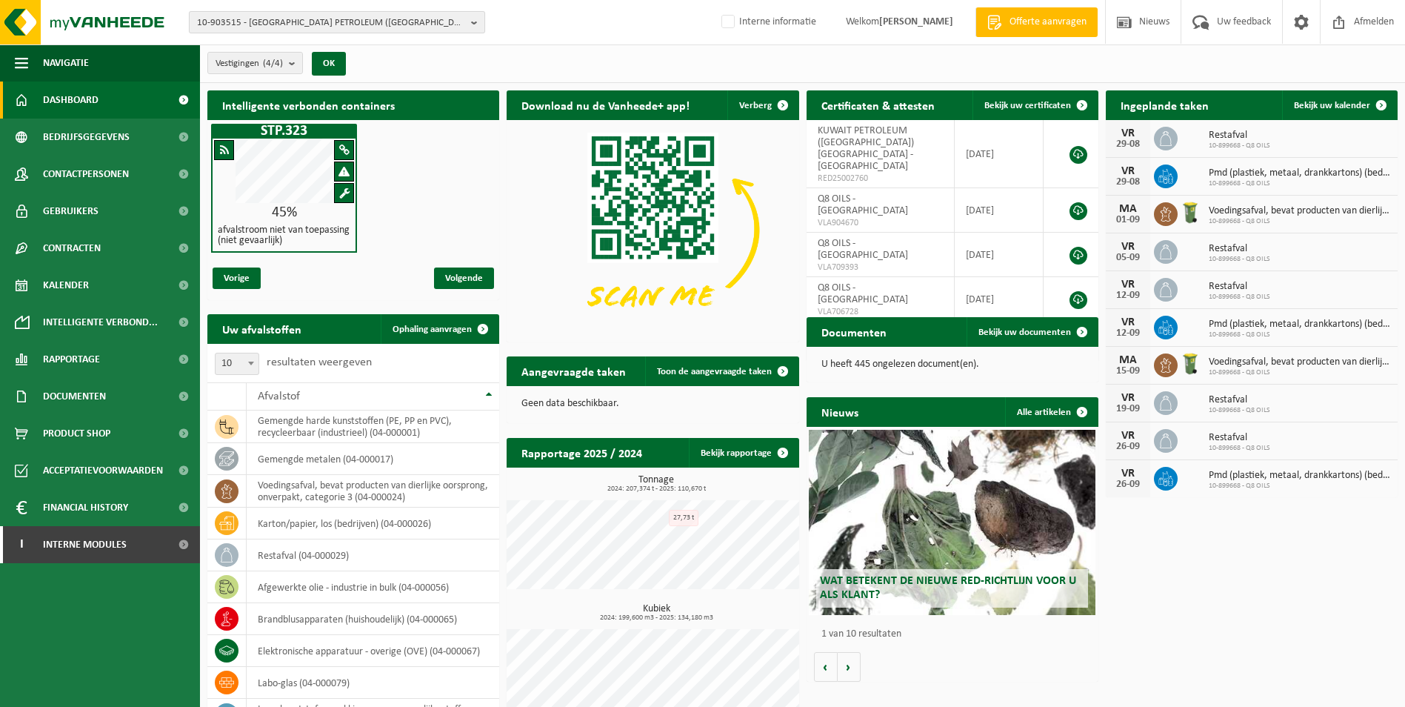
click at [350, 18] on span "10-903515 - [GEOGRAPHIC_DATA] PETROLEUM ([GEOGRAPHIC_DATA]) [GEOGRAPHIC_DATA] -…" at bounding box center [331, 23] width 268 height 22
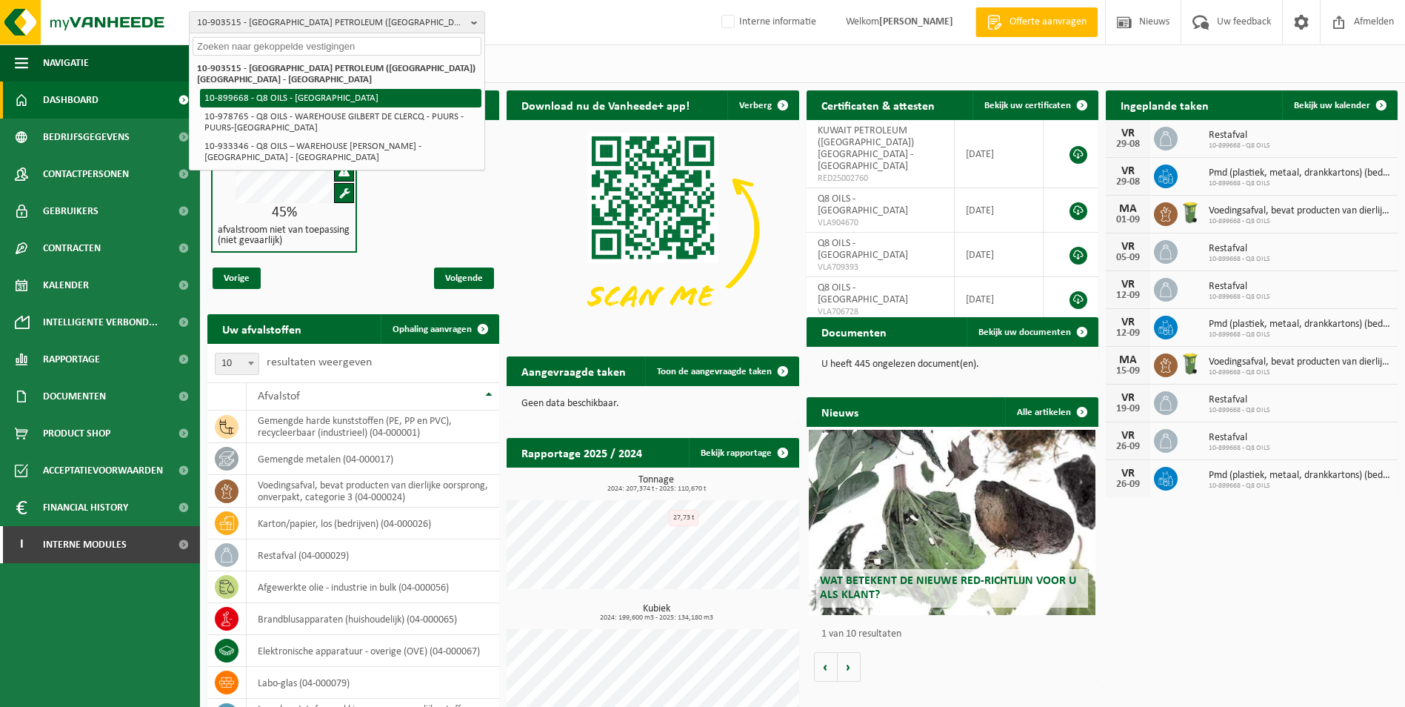
click at [269, 89] on li "10-899668 - Q8 OILS - [GEOGRAPHIC_DATA]" at bounding box center [340, 98] width 281 height 19
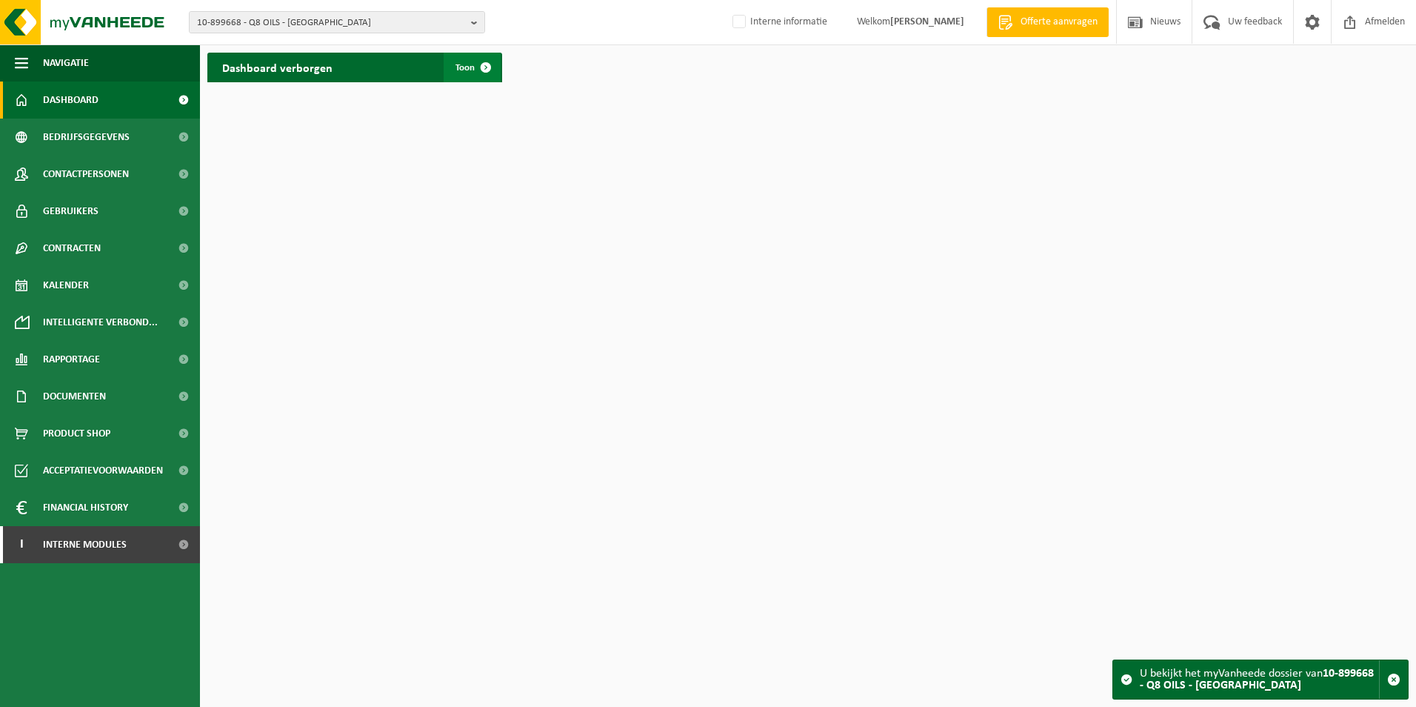
click at [487, 72] on span at bounding box center [486, 68] width 30 height 30
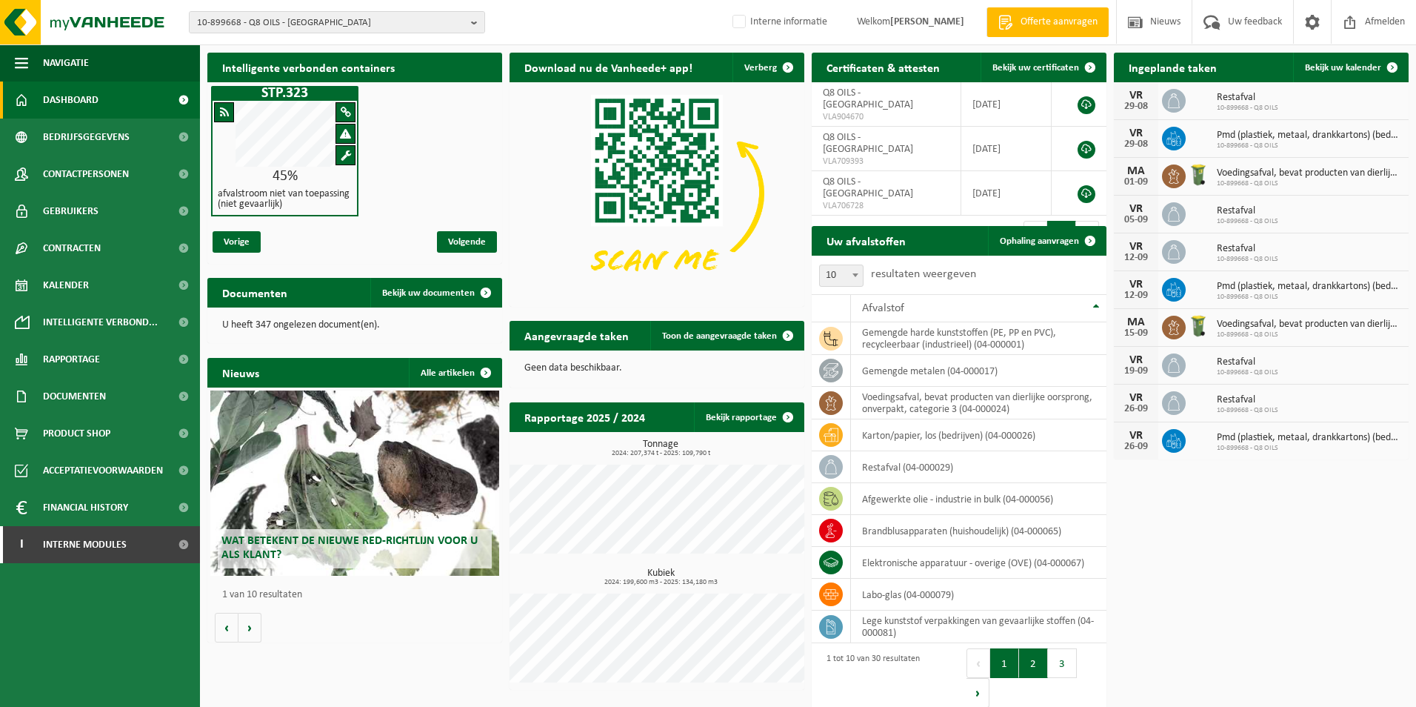
click at [1037, 663] on button "2" at bounding box center [1033, 663] width 29 height 30
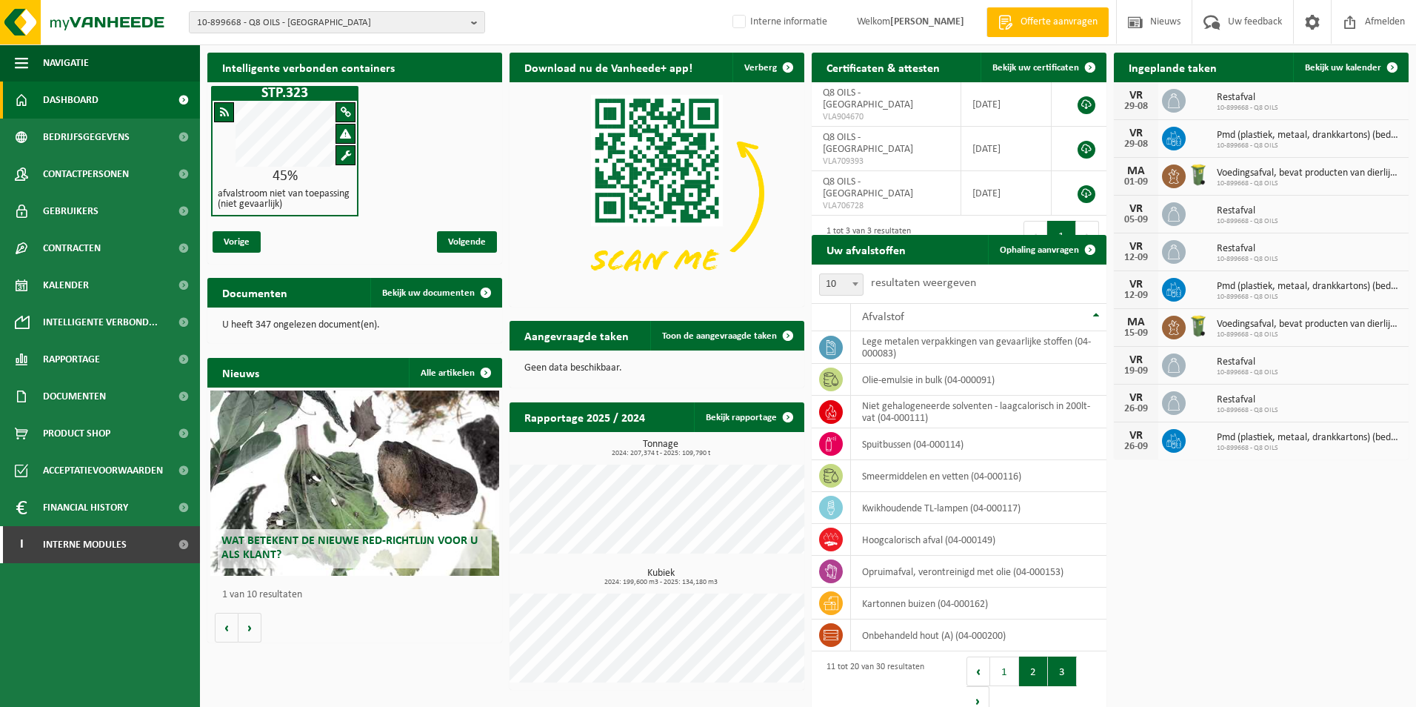
click at [1067, 675] on button "3" at bounding box center [1062, 671] width 29 height 30
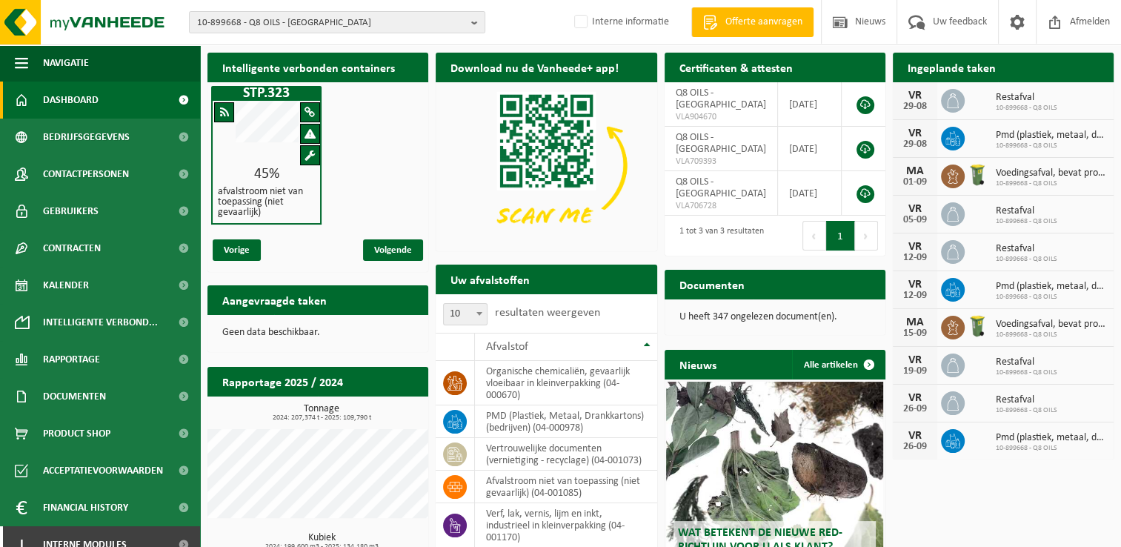
click at [476, 315] on b at bounding box center [479, 314] width 6 height 4
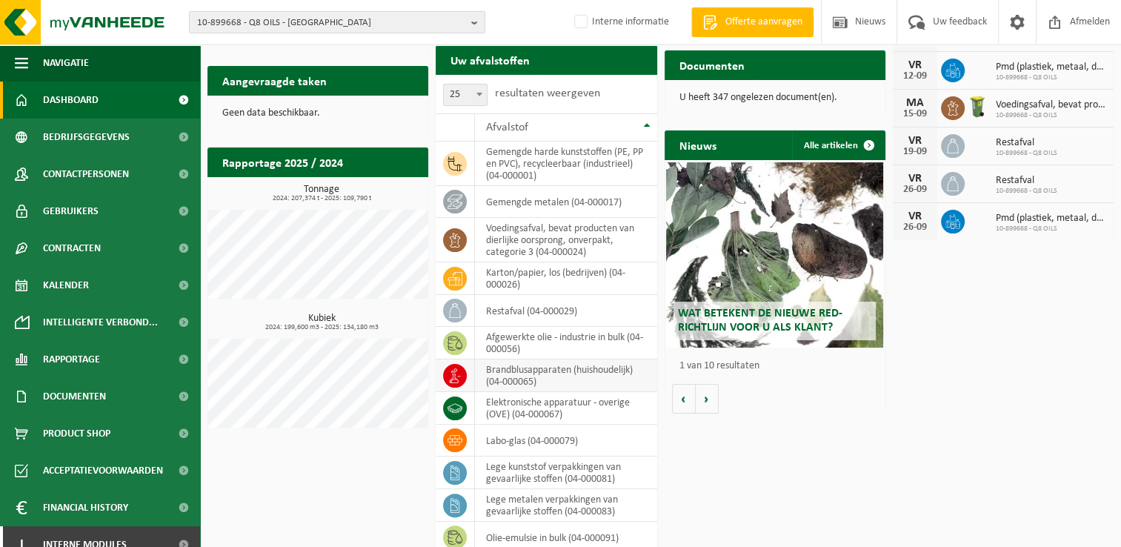
scroll to position [219, 0]
click at [479, 98] on span at bounding box center [479, 93] width 15 height 19
select select "10"
click at [479, 24] on b "button" at bounding box center [477, 22] width 13 height 21
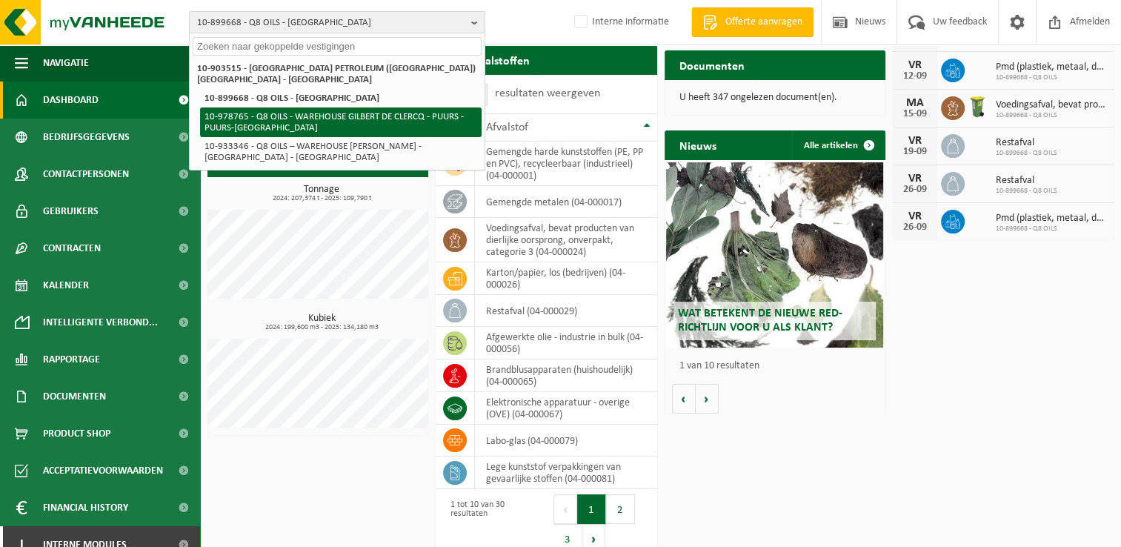
click at [303, 107] on li "10-978765 - Q8 OILS - WAREHOUSE GILBERT DE CLERCQ - PUURS - PUURS-[GEOGRAPHIC_D…" at bounding box center [340, 122] width 281 height 30
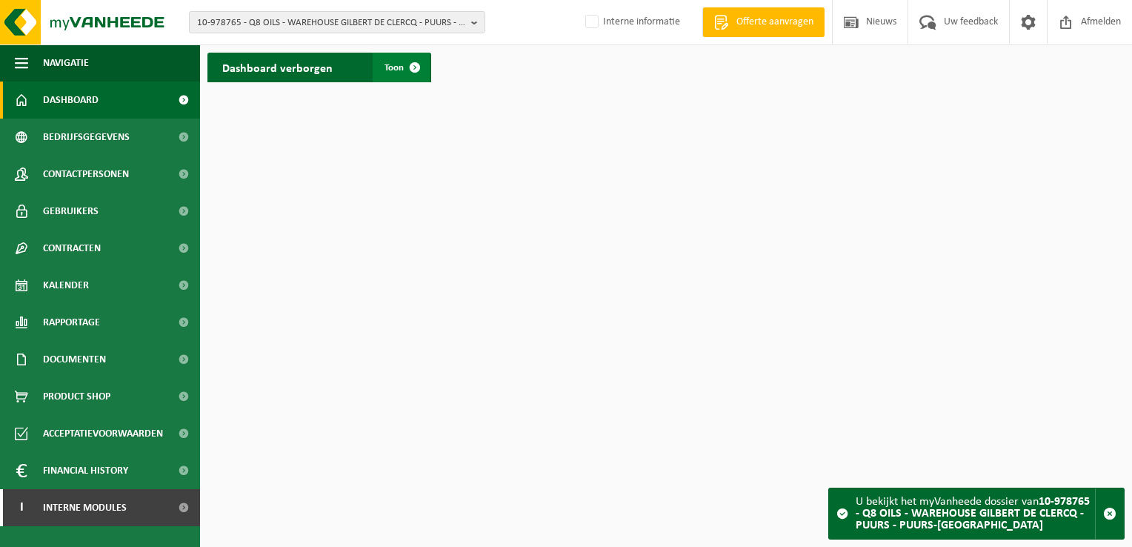
click at [412, 70] on span at bounding box center [415, 68] width 30 height 30
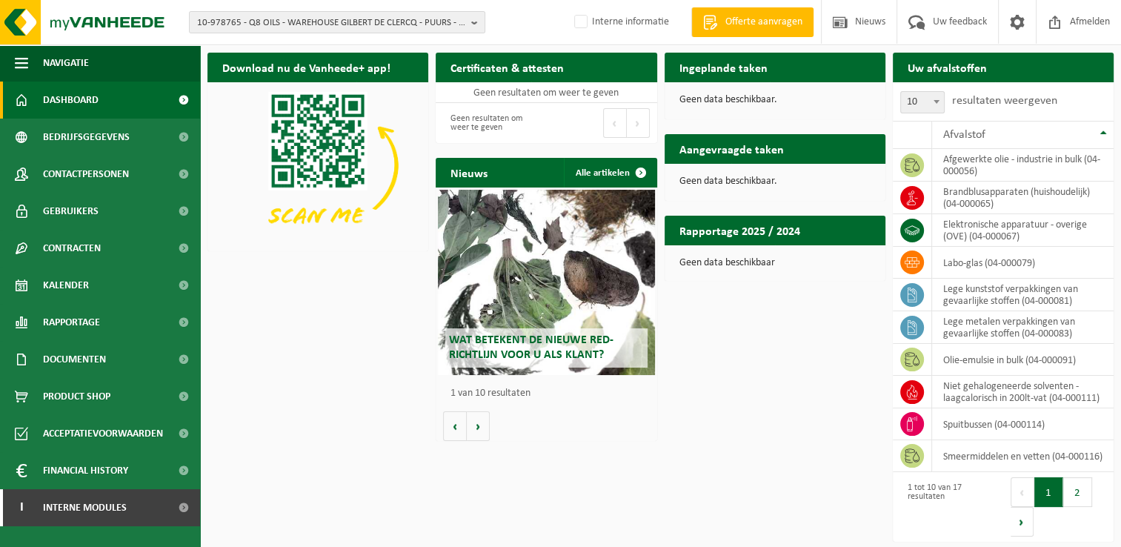
scroll to position [1, 0]
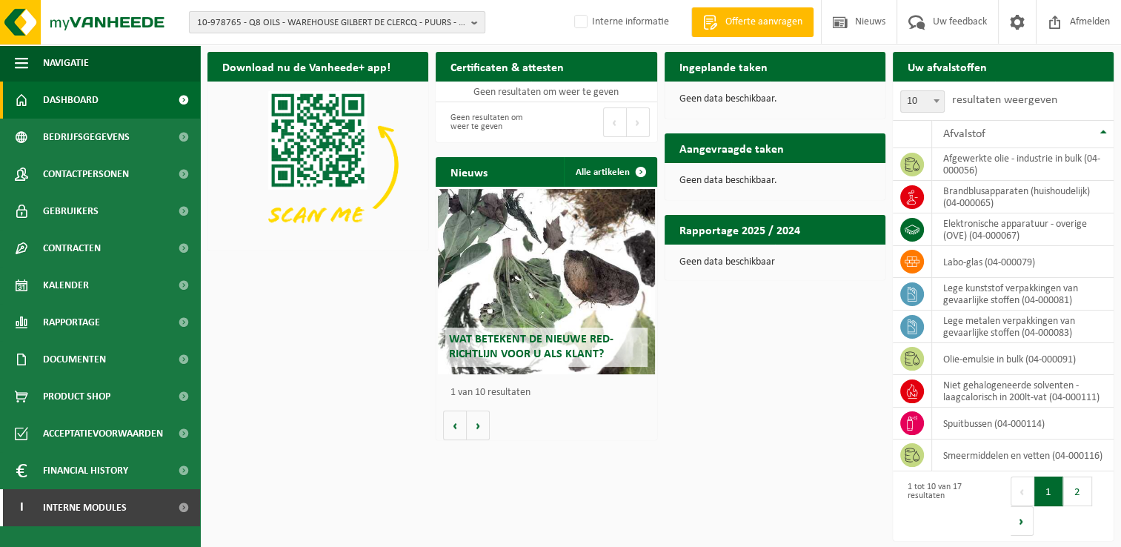
click at [461, 19] on span "10-978765 - Q8 OILS - WAREHOUSE GILBERT DE CLERCQ - PUURS - PUURS-[GEOGRAPHIC_D…" at bounding box center [331, 23] width 268 height 22
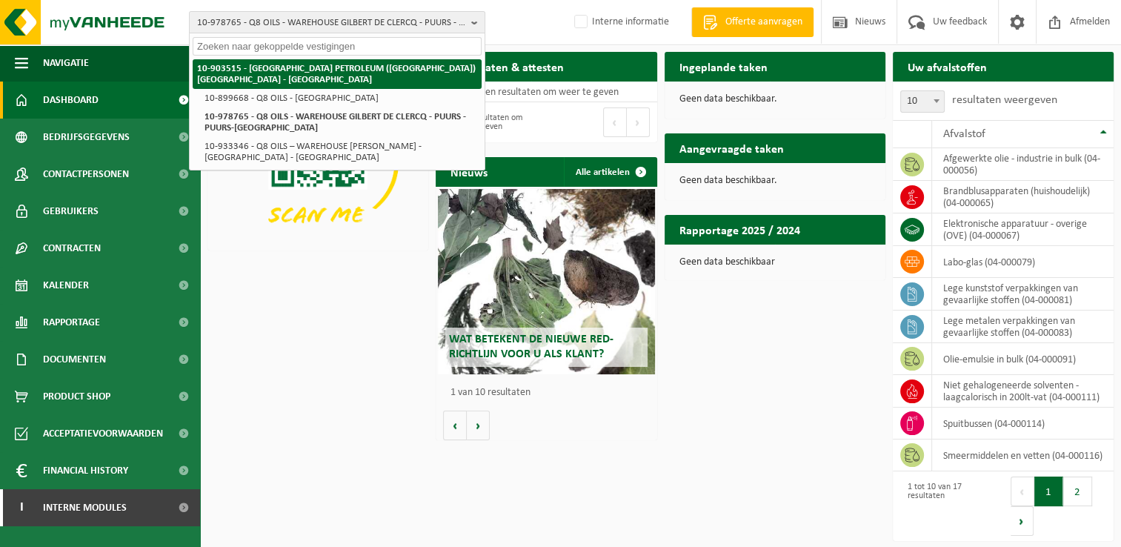
click at [360, 76] on li "10-903515 - [GEOGRAPHIC_DATA] PETROLEUM ([GEOGRAPHIC_DATA]) [GEOGRAPHIC_DATA] -…" at bounding box center [337, 74] width 289 height 30
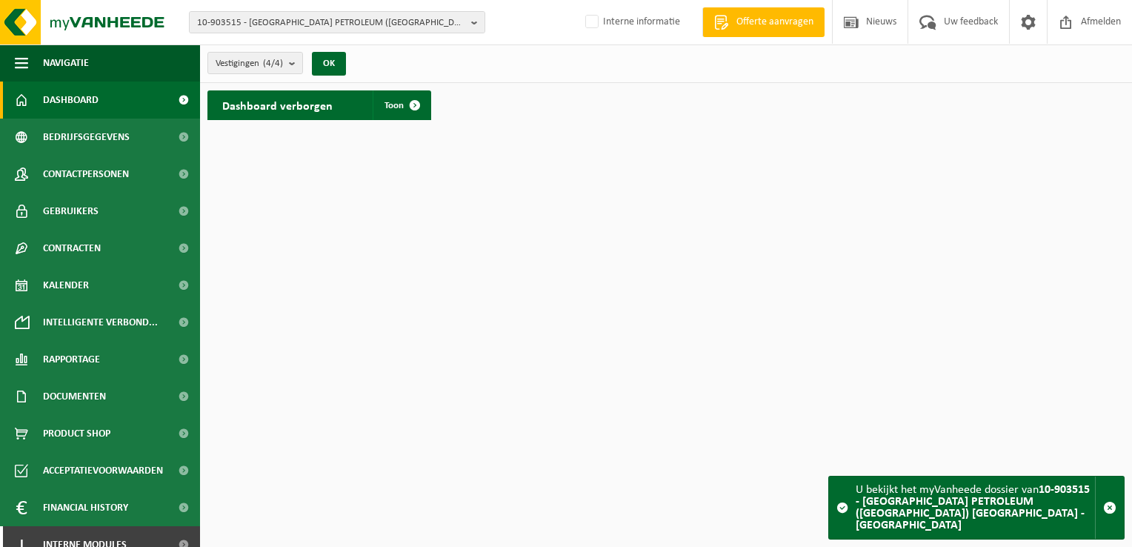
click at [370, 111] on div "Dashboard verborgen Toon" at bounding box center [319, 105] width 224 height 30
click at [399, 103] on span "Toon" at bounding box center [393, 106] width 19 height 10
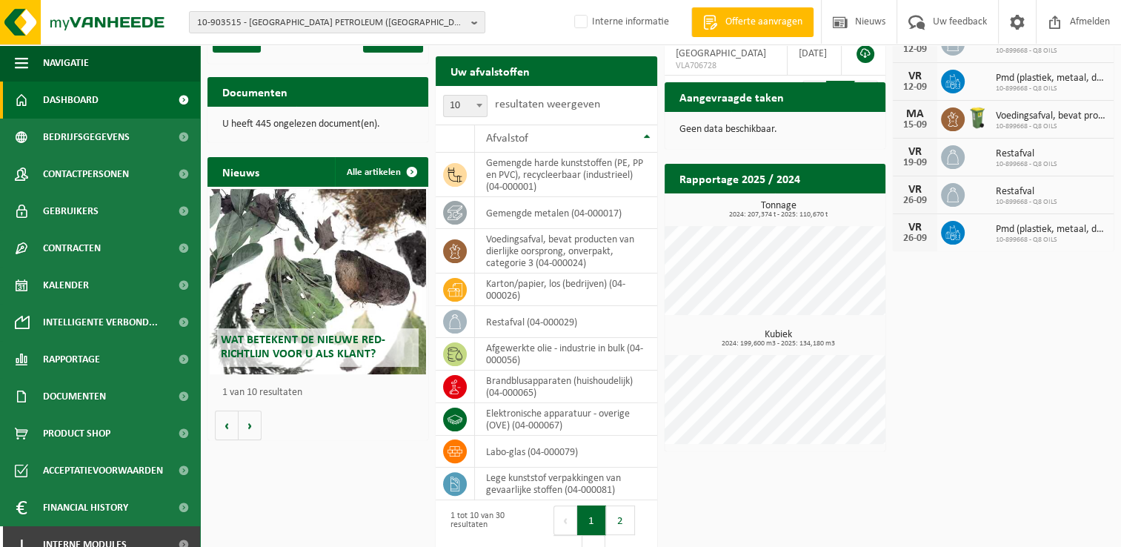
scroll to position [274, 0]
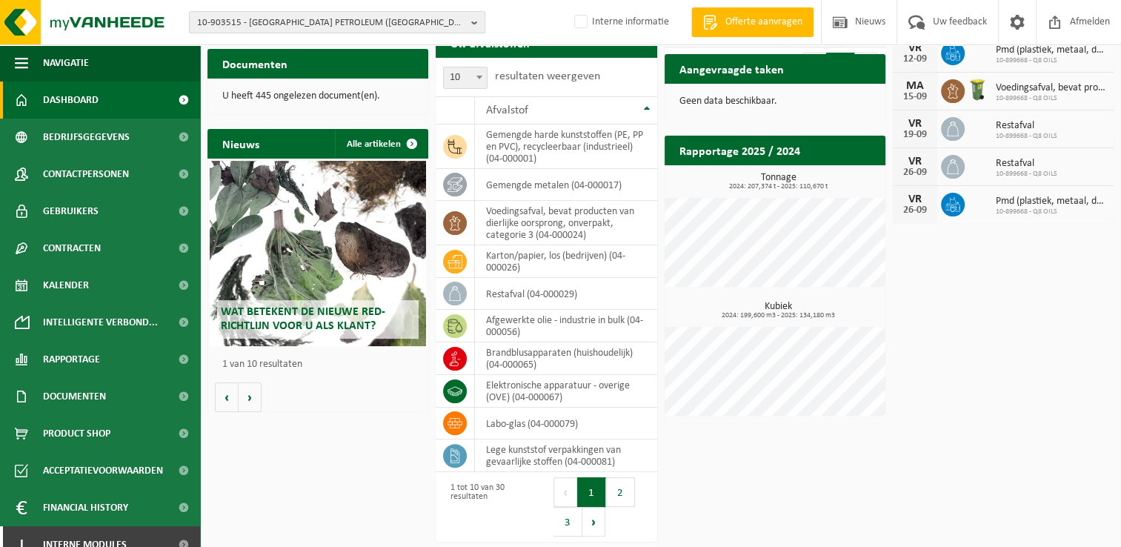
click at [335, 29] on span "10-903515 - [GEOGRAPHIC_DATA] PETROLEUM ([GEOGRAPHIC_DATA]) [GEOGRAPHIC_DATA] -…" at bounding box center [331, 23] width 268 height 22
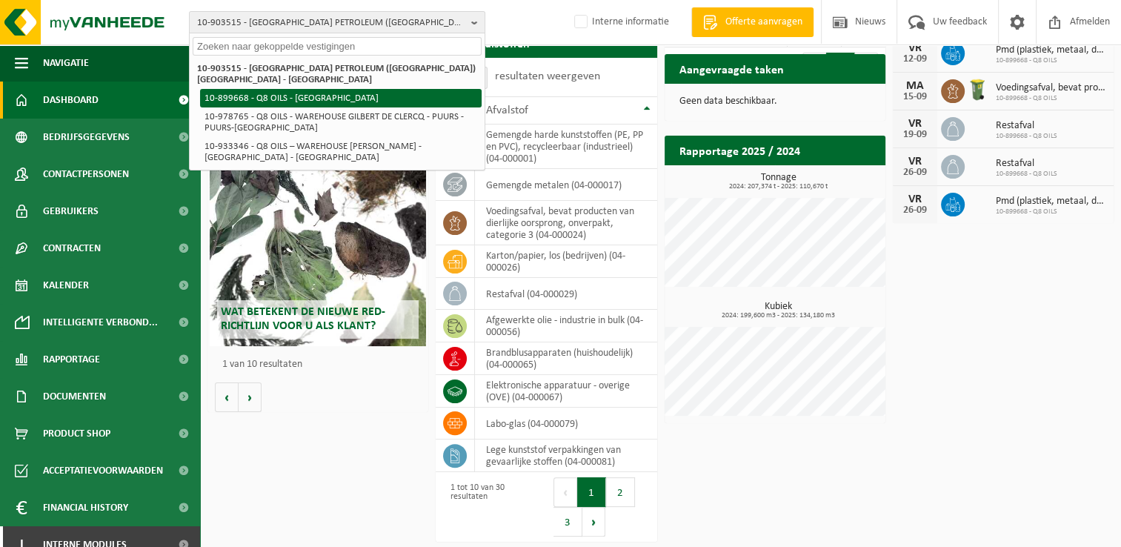
click at [336, 89] on li "10-899668 - Q8 OILS - [GEOGRAPHIC_DATA]" at bounding box center [340, 98] width 281 height 19
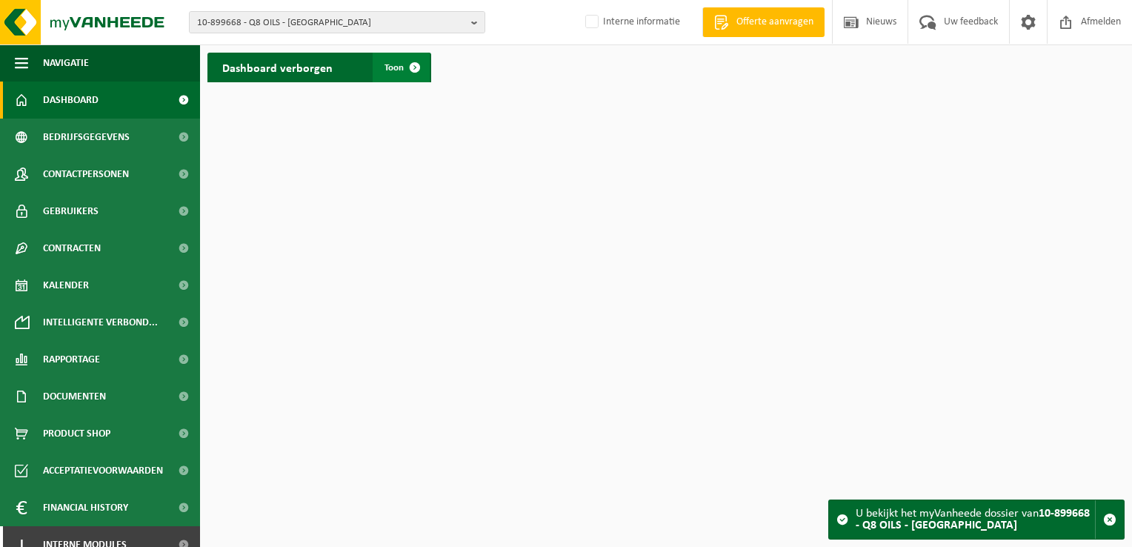
click at [392, 68] on span "Toon" at bounding box center [393, 68] width 19 height 10
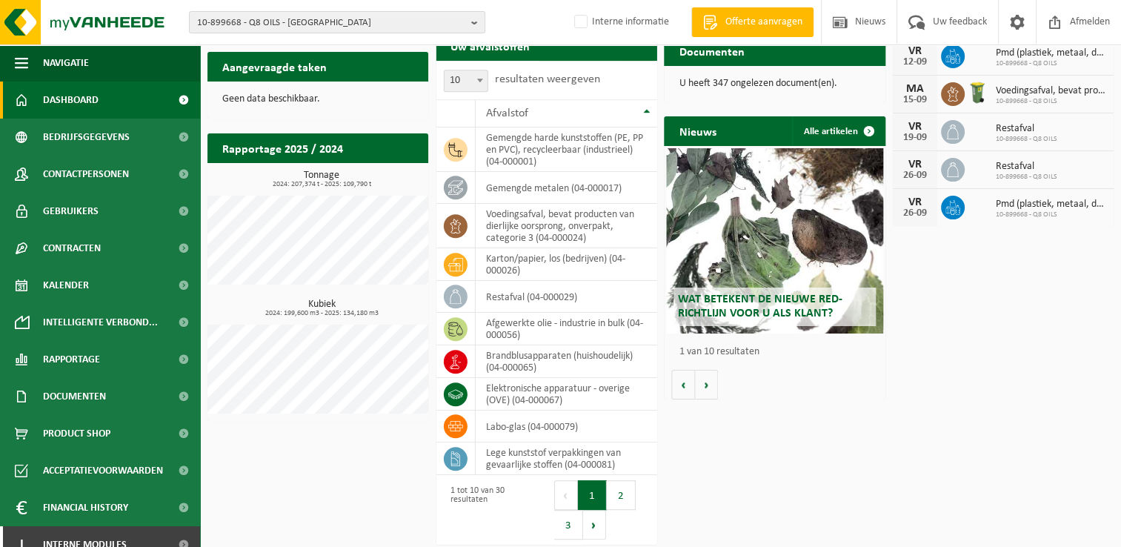
scroll to position [237, 0]
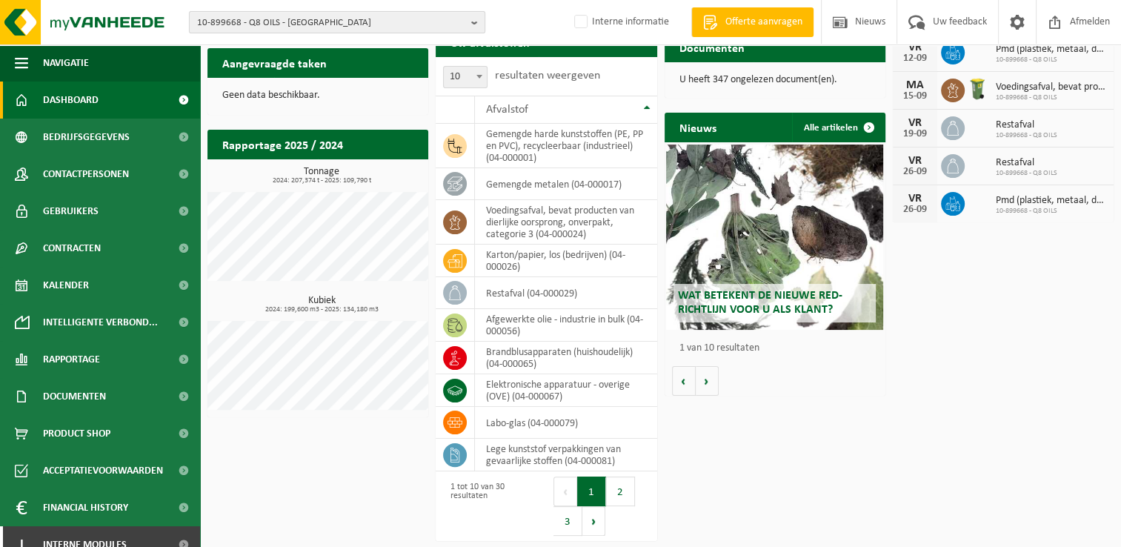
click at [401, 13] on span "10-899668 - Q8 OILS - [GEOGRAPHIC_DATA]" at bounding box center [331, 23] width 268 height 22
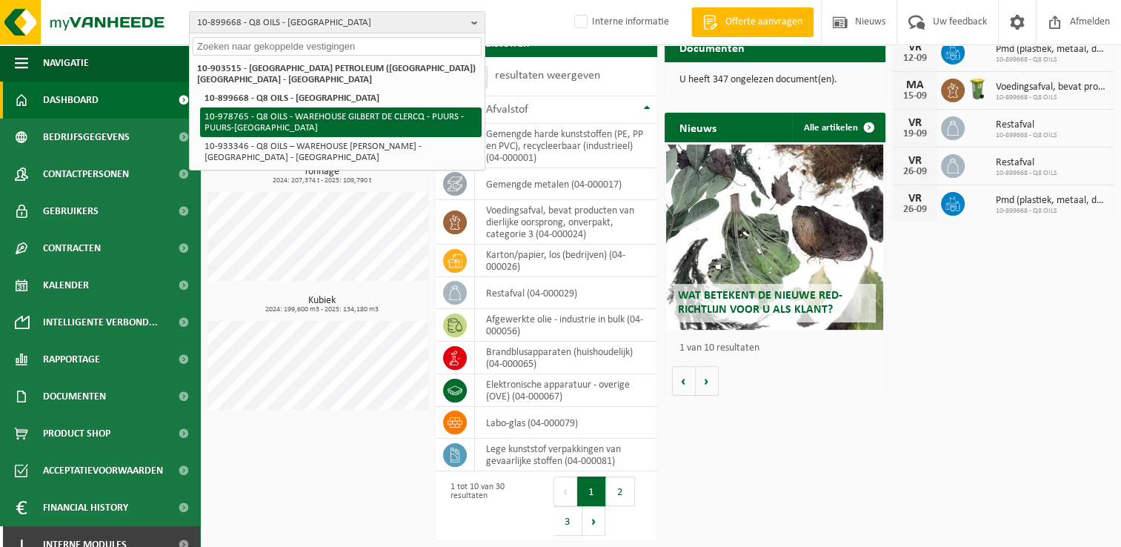
click at [377, 113] on li "10-978765 - Q8 OILS - WAREHOUSE GILBERT DE CLERCQ - PUURS - PUURS-[GEOGRAPHIC_D…" at bounding box center [340, 122] width 281 height 30
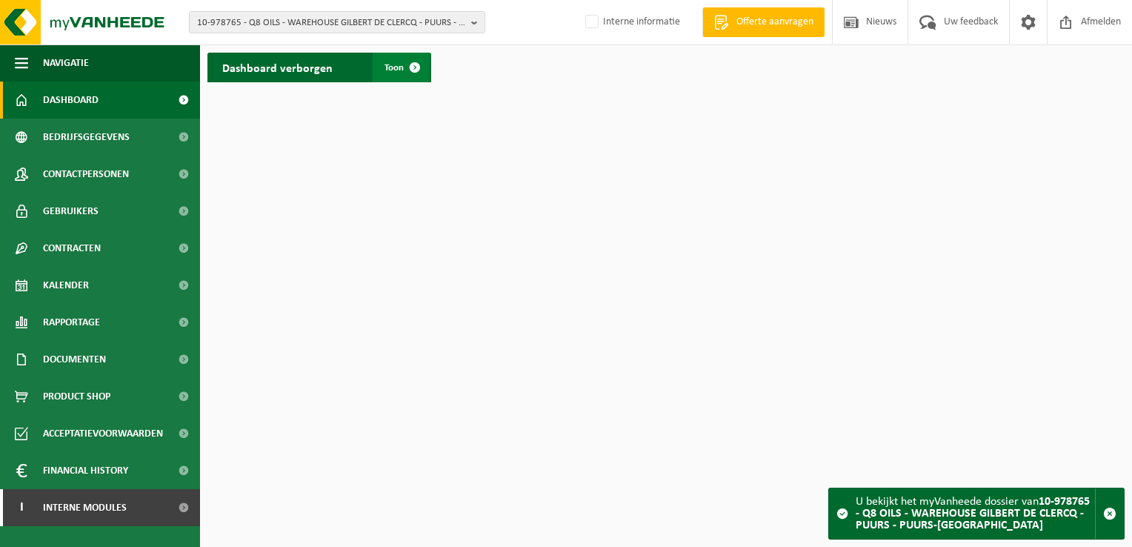
click at [404, 71] on span at bounding box center [415, 68] width 30 height 30
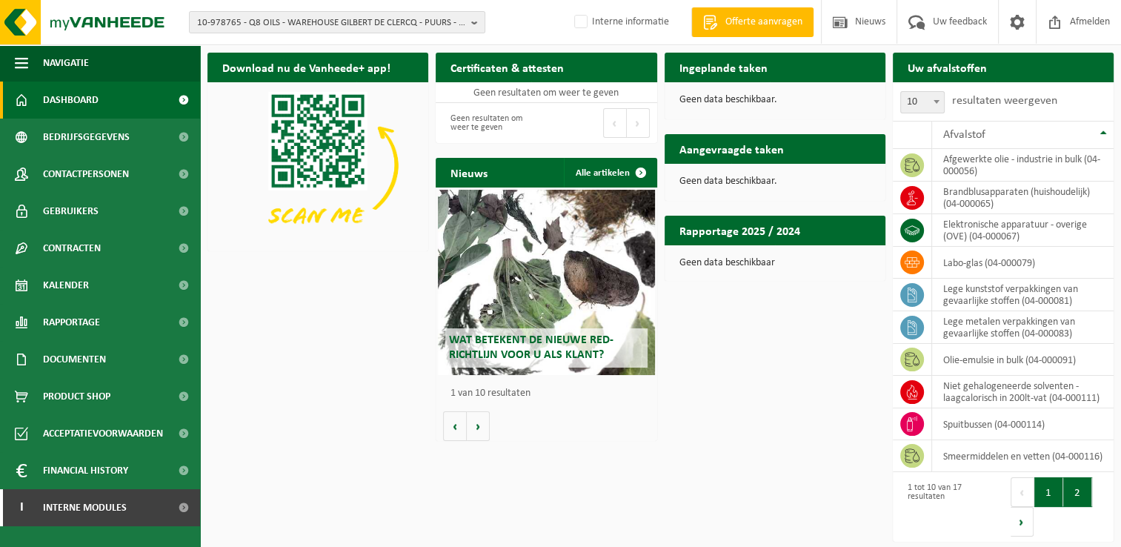
click at [1075, 489] on button "2" at bounding box center [1077, 492] width 29 height 30
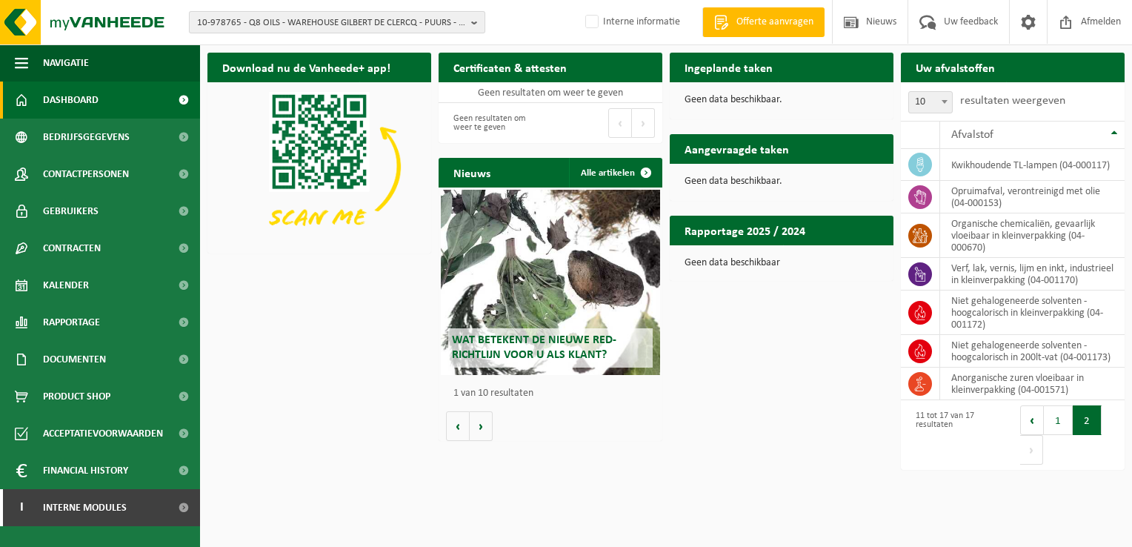
click at [413, 26] on span "10-978765 - Q8 OILS - WAREHOUSE GILBERT DE CLERCQ - PUURS - PUURS-[GEOGRAPHIC_D…" at bounding box center [331, 23] width 268 height 22
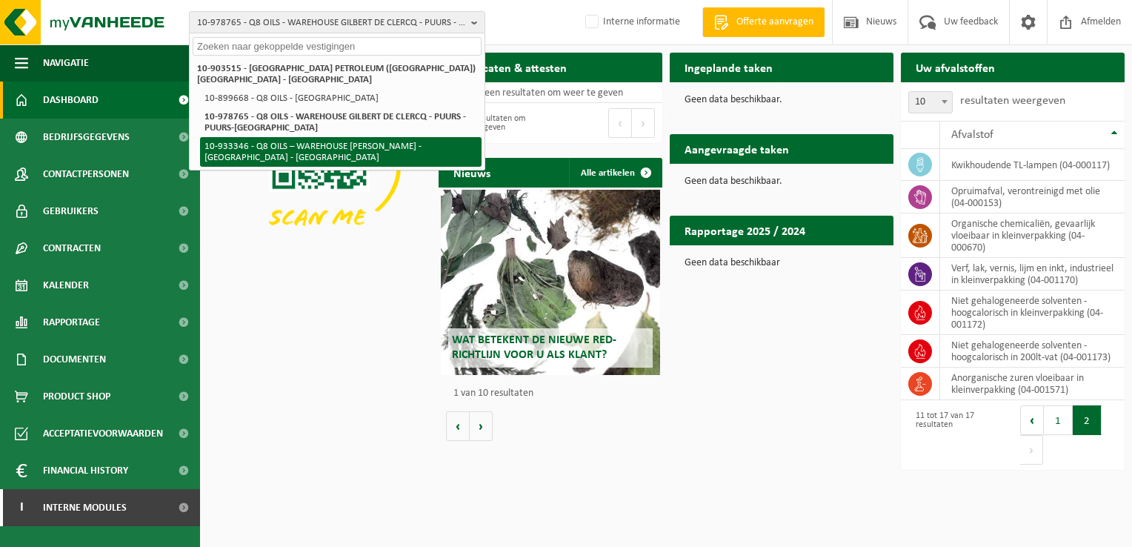
click at [394, 138] on li "10-933346 - Q8 OILS – WAREHOUSE [PERSON_NAME] - [GEOGRAPHIC_DATA] - [GEOGRAPHIC…" at bounding box center [340, 152] width 281 height 30
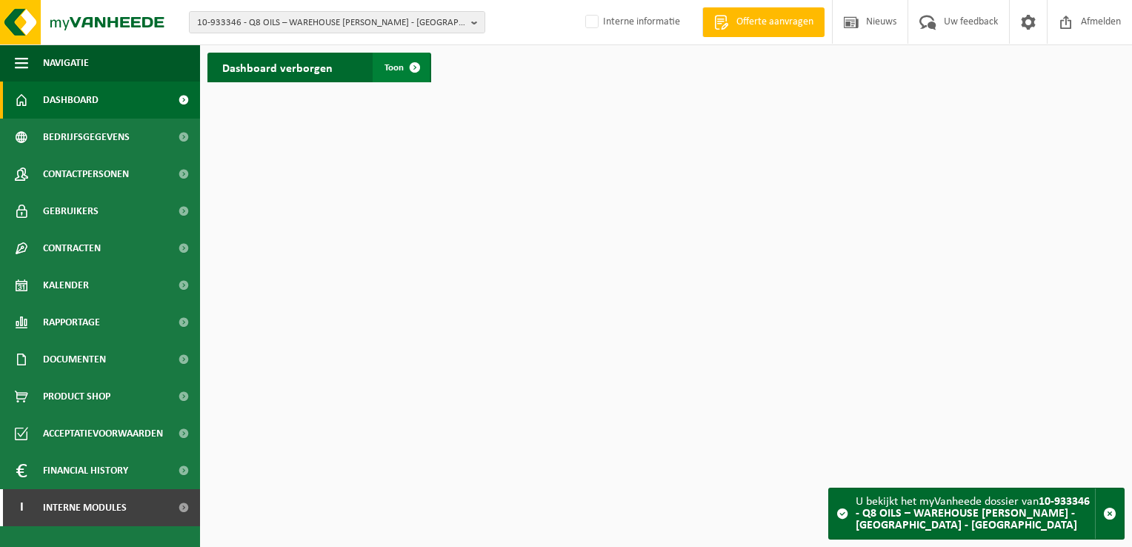
click at [410, 72] on span at bounding box center [415, 68] width 30 height 30
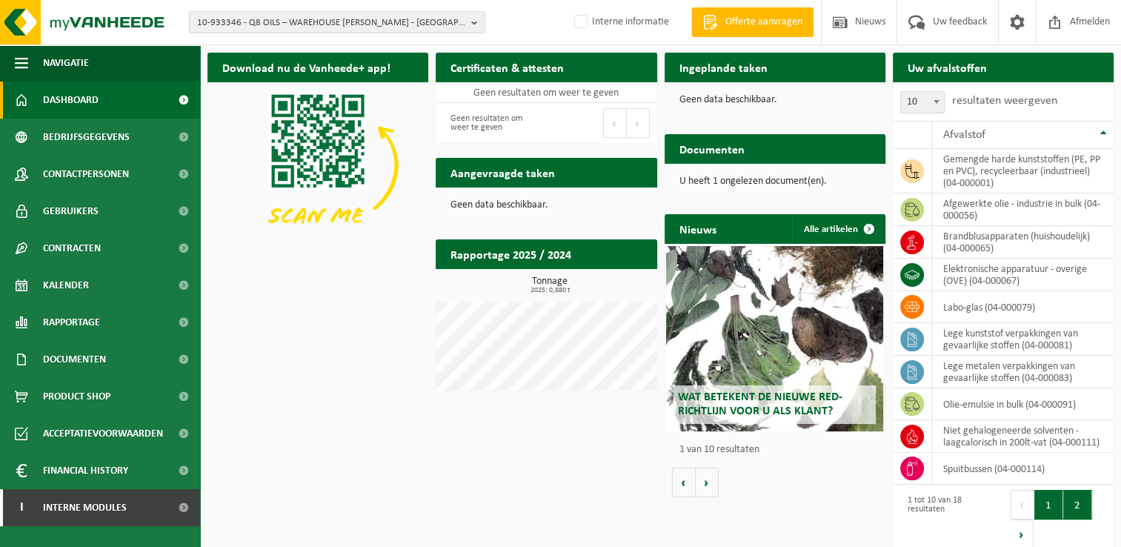
click at [1078, 502] on button "2" at bounding box center [1077, 505] width 29 height 30
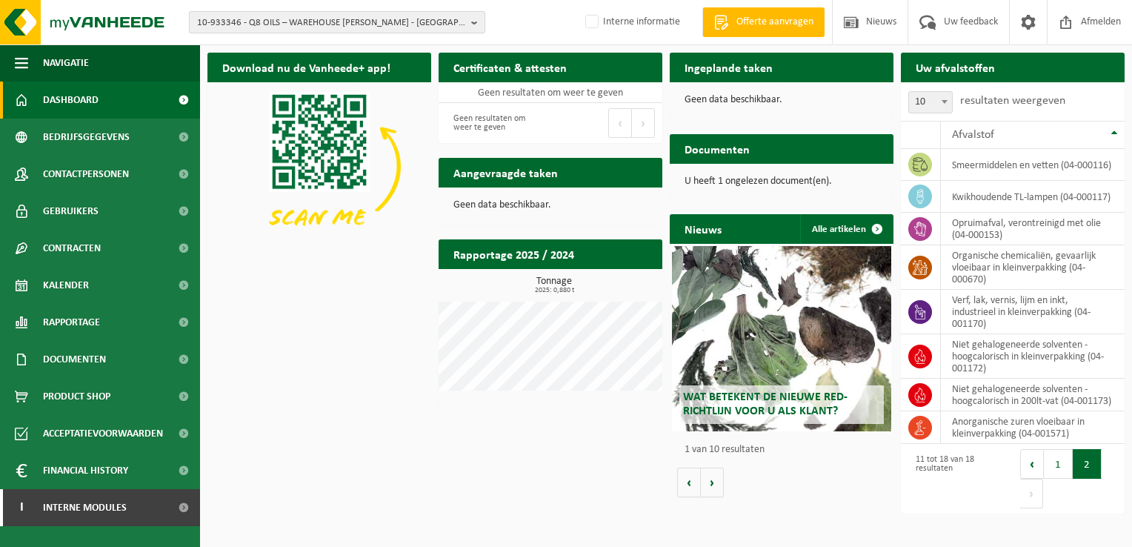
click at [293, 19] on span "10-933346 - Q8 OILS – WAREHOUSE [PERSON_NAME] - [GEOGRAPHIC_DATA] - [GEOGRAPHIC…" at bounding box center [331, 23] width 268 height 22
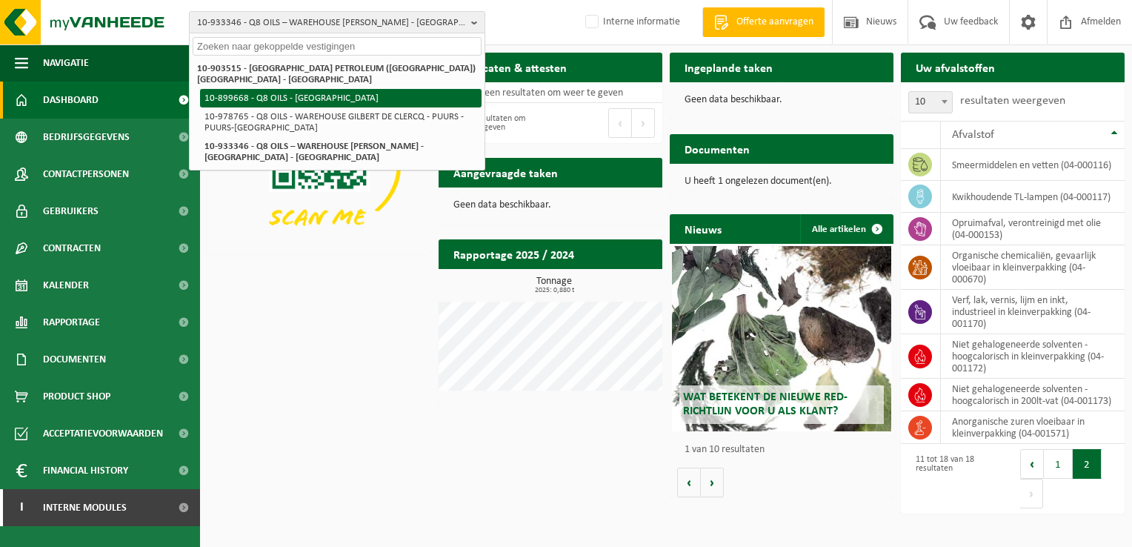
click at [311, 89] on li "10-899668 - Q8 OILS - [GEOGRAPHIC_DATA]" at bounding box center [340, 98] width 281 height 19
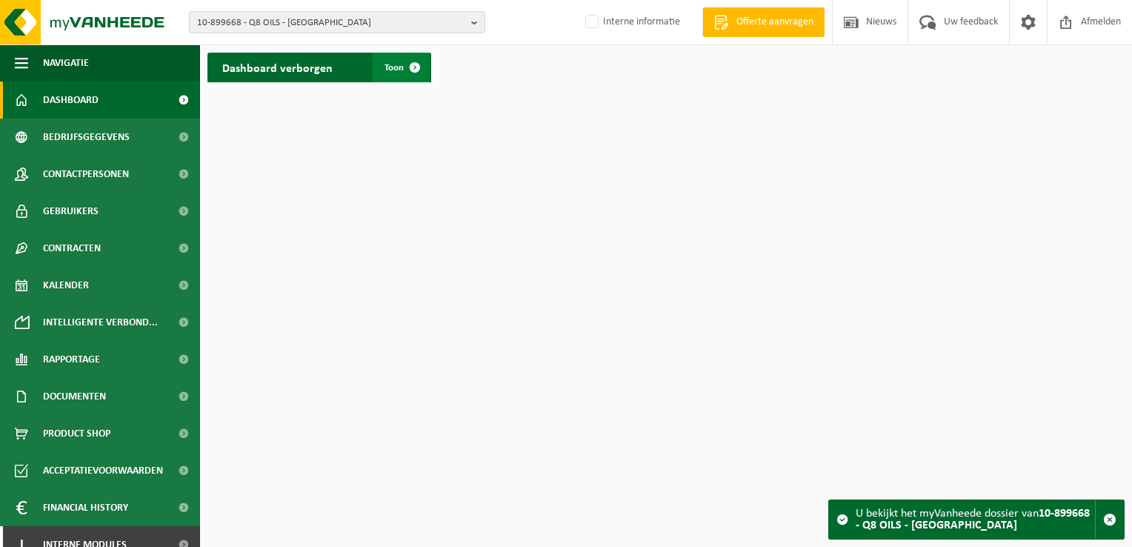
click at [419, 64] on span at bounding box center [415, 68] width 30 height 30
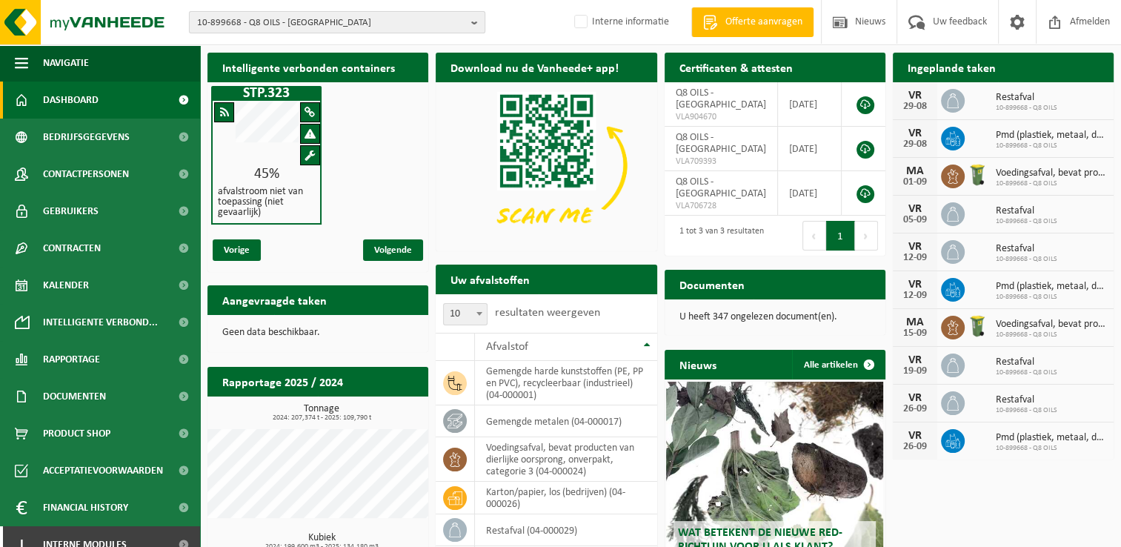
click at [419, 25] on span "10-899668 - Q8 OILS - [GEOGRAPHIC_DATA]" at bounding box center [331, 23] width 268 height 22
